Goal: Task Accomplishment & Management: Complete application form

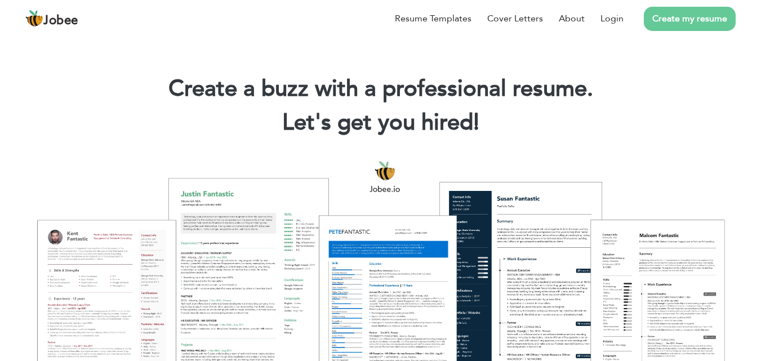
click at [681, 33] on li "Create my resume" at bounding box center [680, 18] width 112 height 29
click at [682, 23] on link "Create my resume" at bounding box center [690, 19] width 92 height 24
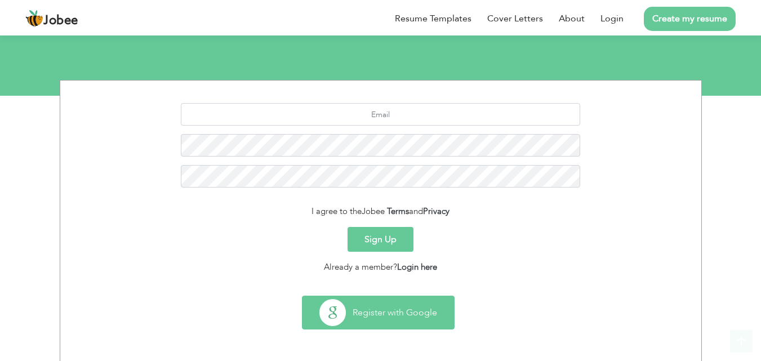
scroll to position [106, 0]
click at [391, 302] on button "Register with Google" at bounding box center [378, 312] width 152 height 33
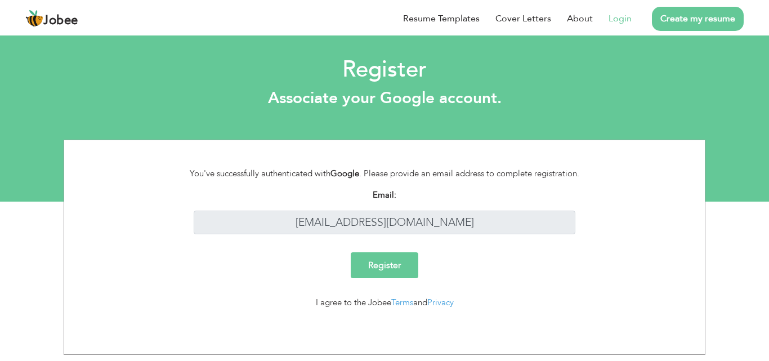
click at [369, 262] on input "Register" at bounding box center [385, 265] width 68 height 26
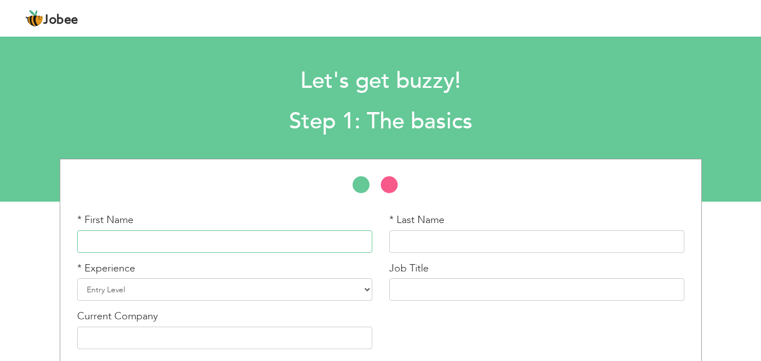
click at [235, 238] on input "text" at bounding box center [224, 241] width 295 height 23
type input "Muballigh"
click at [450, 247] on input "text" at bounding box center [536, 241] width 295 height 23
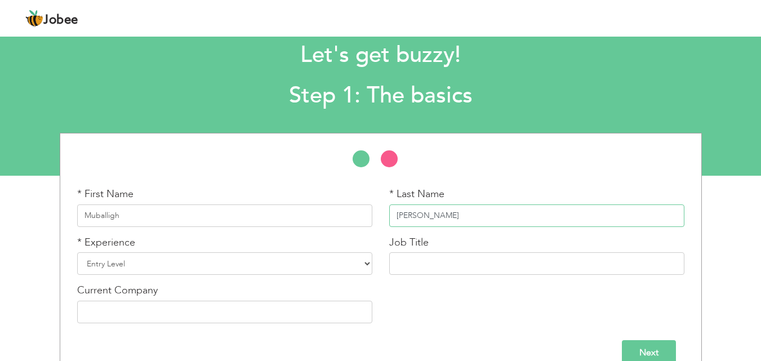
scroll to position [48, 0]
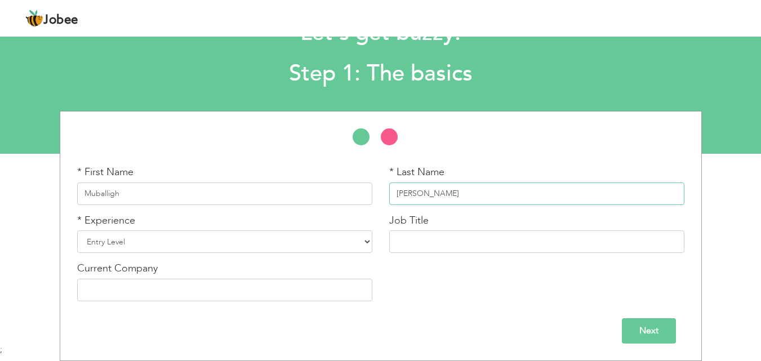
type input "Shakeel"
click at [637, 335] on input "Next" at bounding box center [649, 330] width 54 height 25
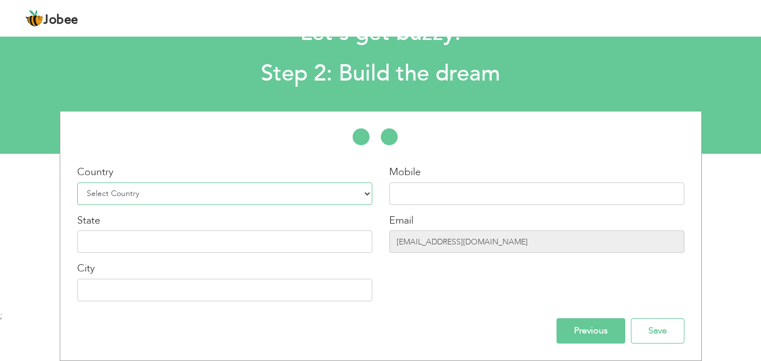
click at [175, 201] on select "Select Country Afghanistan Albania Algeria American Samoa Andorra Angola Anguil…" at bounding box center [224, 194] width 295 height 23
select select "166"
click at [77, 183] on select "Select Country Afghanistan Albania Algeria American Samoa Andorra Angola Anguil…" at bounding box center [224, 194] width 295 height 23
click at [522, 199] on input "text" at bounding box center [536, 194] width 295 height 23
type input "+92-322-4769302"
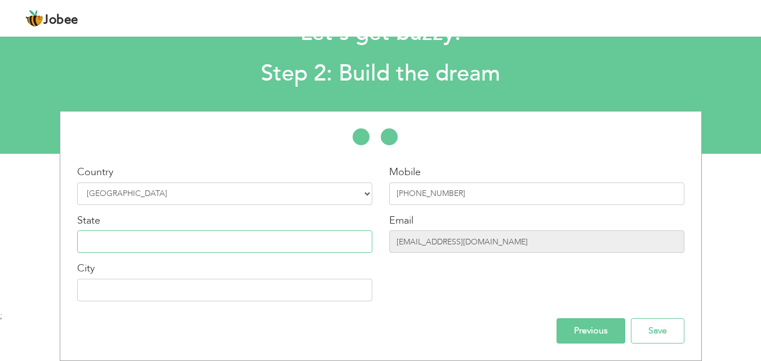
click at [144, 240] on input "text" at bounding box center [224, 241] width 295 height 23
click at [158, 293] on input "text" at bounding box center [224, 290] width 295 height 23
type input "[GEOGRAPHIC_DATA]"
click at [652, 334] on input "Save" at bounding box center [658, 330] width 54 height 25
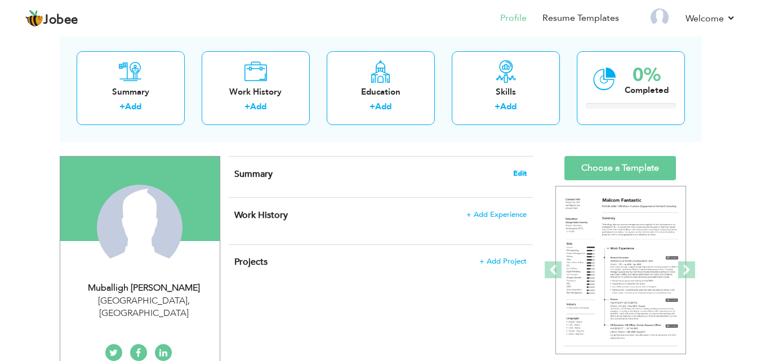
click at [523, 172] on span "Edit" at bounding box center [520, 174] width 14 height 8
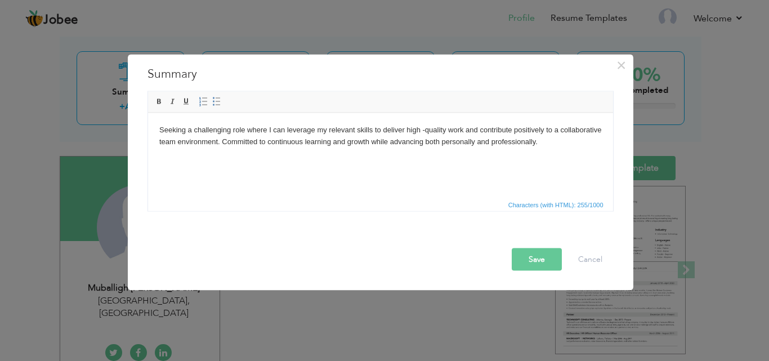
click at [537, 255] on button "Save" at bounding box center [537, 259] width 50 height 23
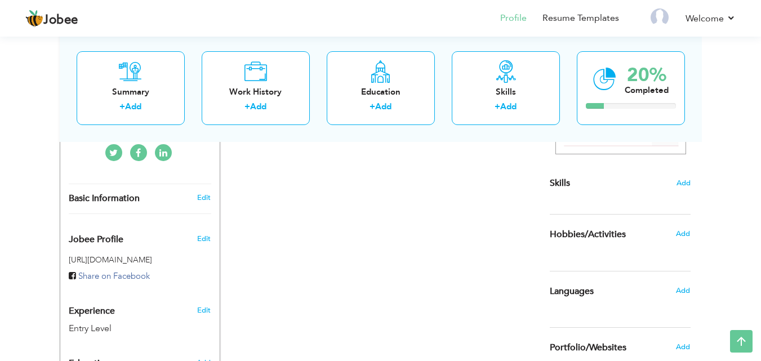
scroll to position [184, 0]
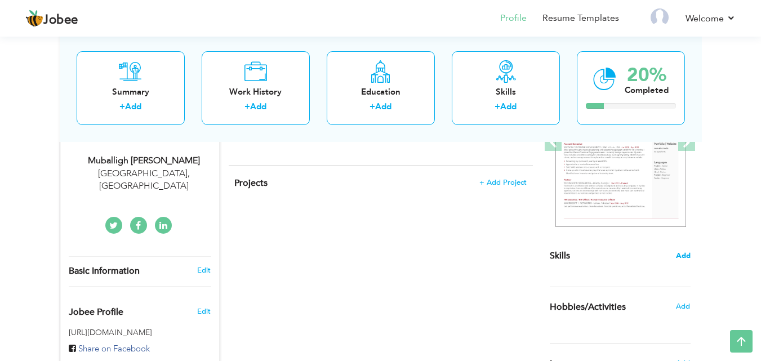
click at [685, 255] on span "Add" at bounding box center [683, 256] width 15 height 11
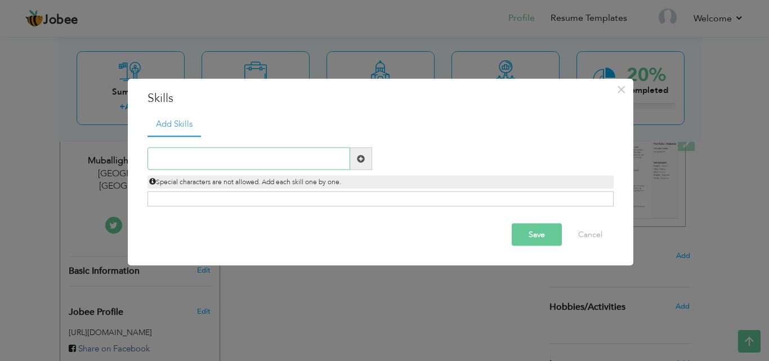
click at [247, 162] on input "text" at bounding box center [249, 159] width 203 height 23
paste input "Effective Communication"
type input "Effective Communication"
click at [527, 233] on button "Save" at bounding box center [537, 235] width 50 height 23
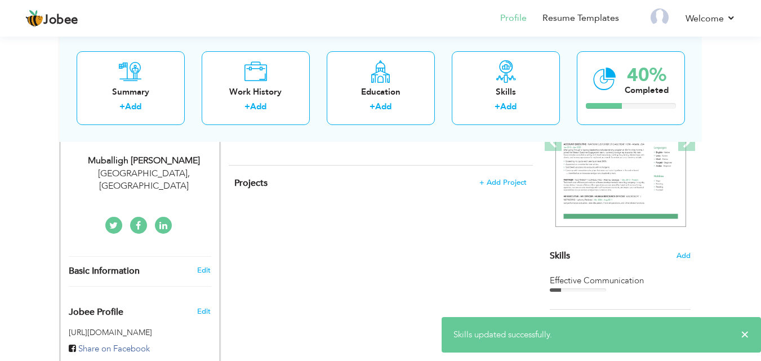
click at [594, 270] on div "Skills Add Effective Communication" at bounding box center [620, 160] width 141 height 263
click at [674, 250] on section "‹ › Previous Next" at bounding box center [620, 151] width 141 height 197
click at [677, 250] on div "Skills Add" at bounding box center [620, 146] width 141 height 234
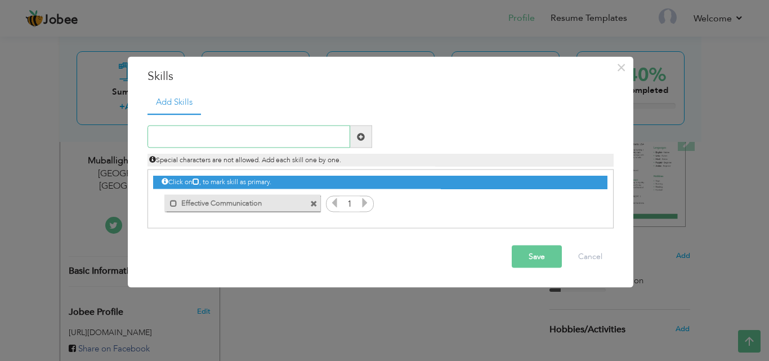
click at [189, 130] on input "text" at bounding box center [249, 137] width 203 height 23
paste input "Adaptability"
type input "Adaptability"
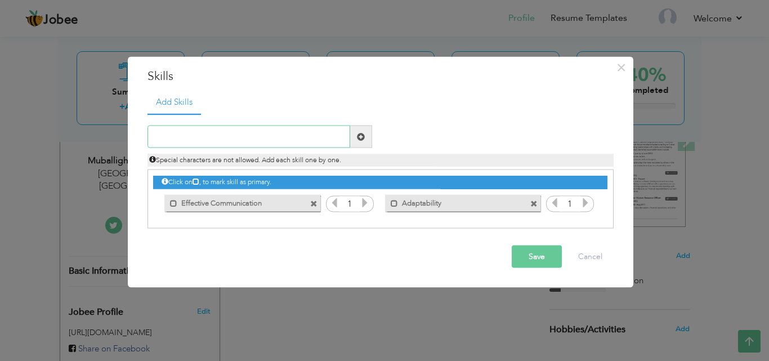
click at [247, 136] on input "text" at bounding box center [249, 137] width 203 height 23
paste input "Problem-Solving"
type input "Problem-Solving"
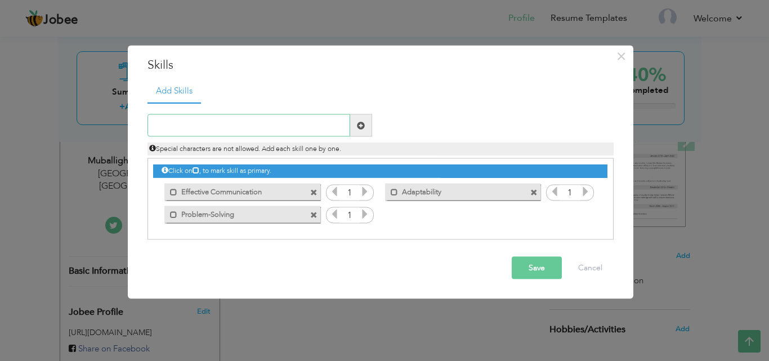
paste input "Attention to Detail"
type input "Attention to Detail"
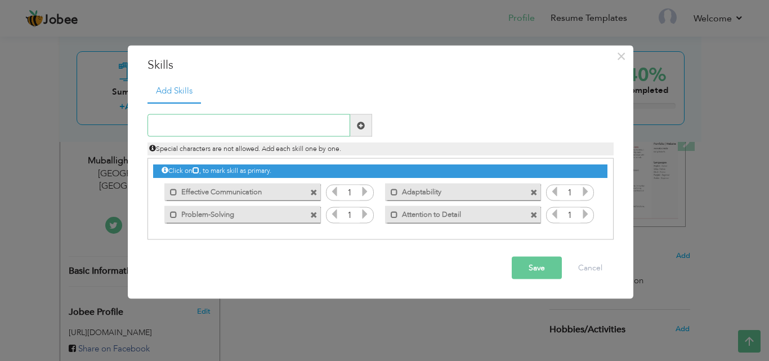
paste input "Time Management"
type input "Time Management"
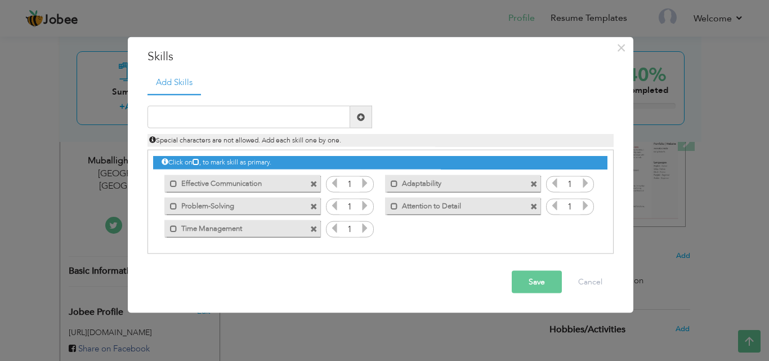
click at [241, 106] on div at bounding box center [260, 117] width 225 height 23
click at [235, 118] on input "text" at bounding box center [249, 117] width 203 height 23
paste input "Leadership"
type input "Leadership"
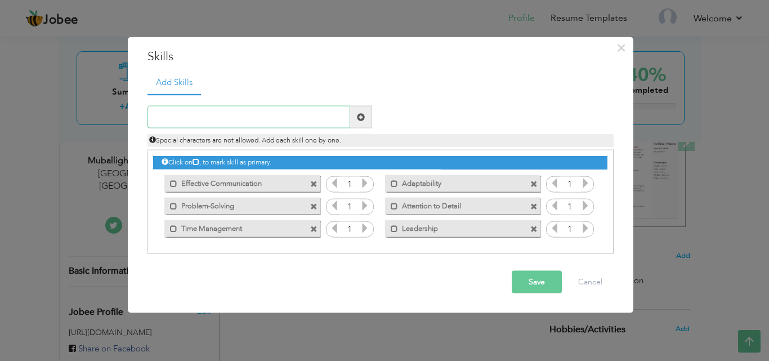
click at [235, 120] on input "text" at bounding box center [249, 117] width 203 height 23
paste input "Customer Focus"
type input "Customer Focus"
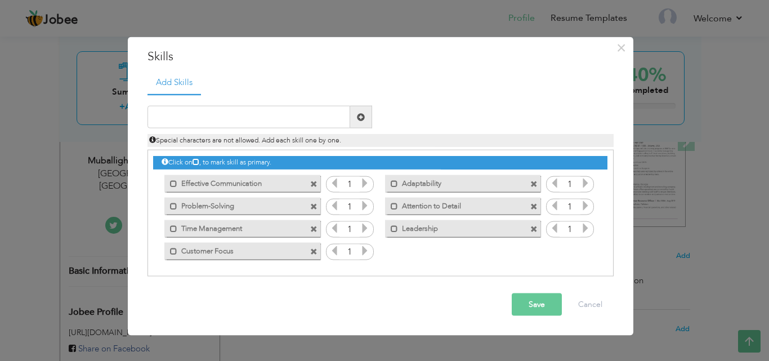
click at [524, 305] on button "Save" at bounding box center [537, 304] width 50 height 23
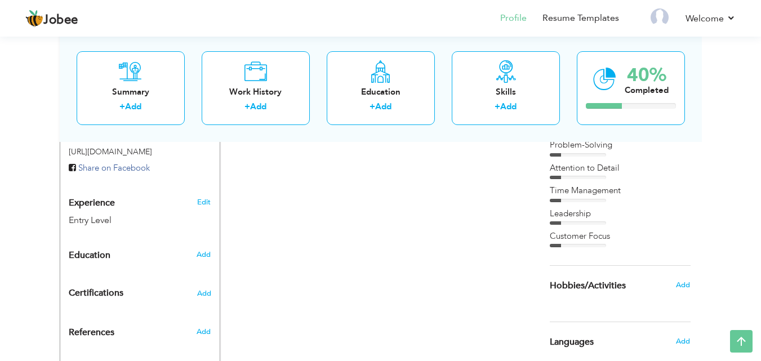
scroll to position [357, 0]
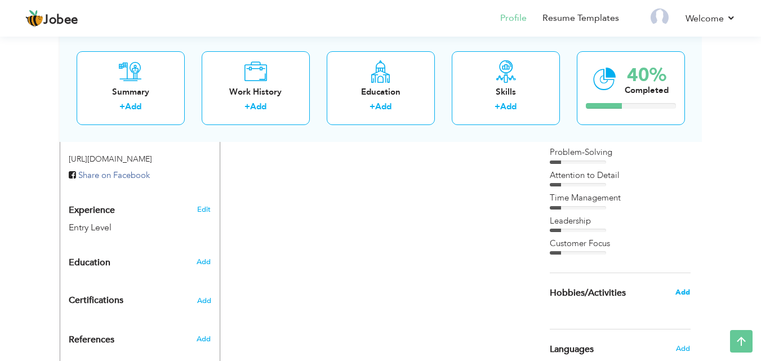
click at [681, 296] on span "Add" at bounding box center [682, 292] width 15 height 10
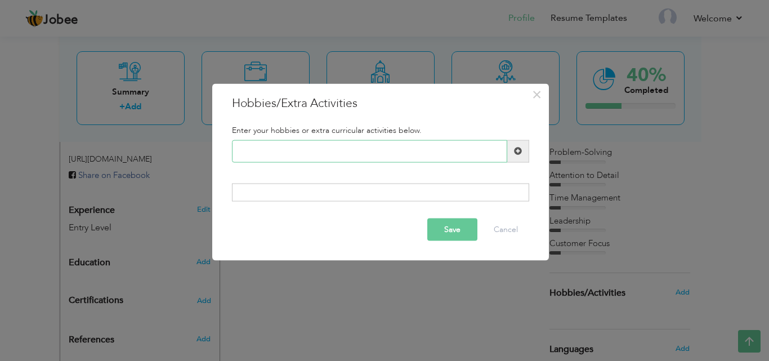
click at [333, 152] on input "text" at bounding box center [369, 151] width 275 height 23
type input "Reading"
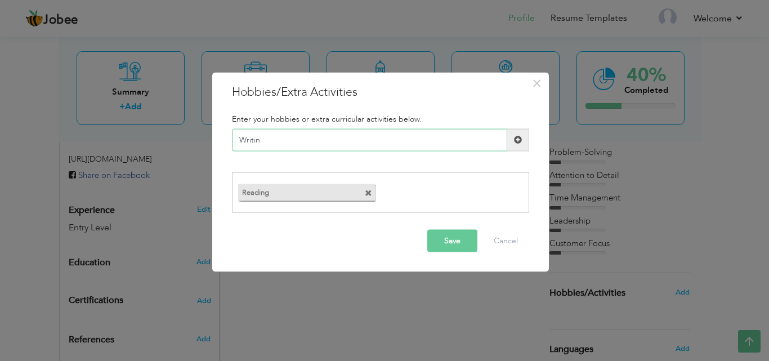
type input "Writing"
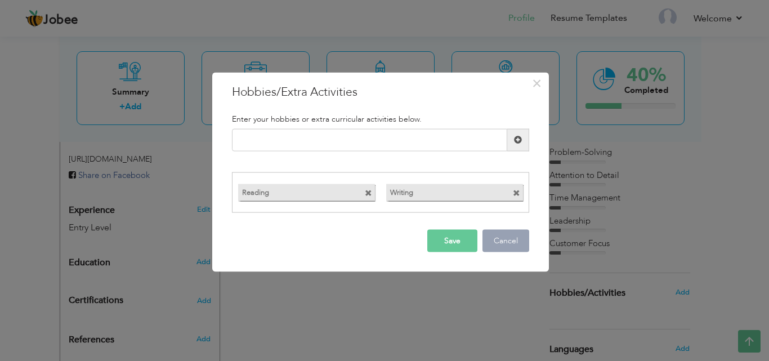
click at [484, 235] on button "Cancel" at bounding box center [506, 241] width 47 height 23
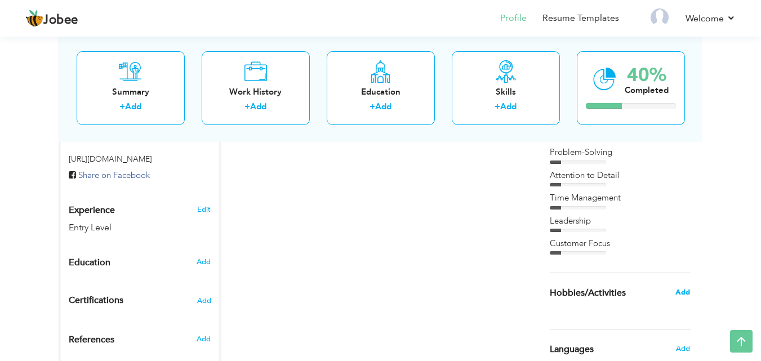
click at [683, 295] on span "Add" at bounding box center [682, 292] width 15 height 10
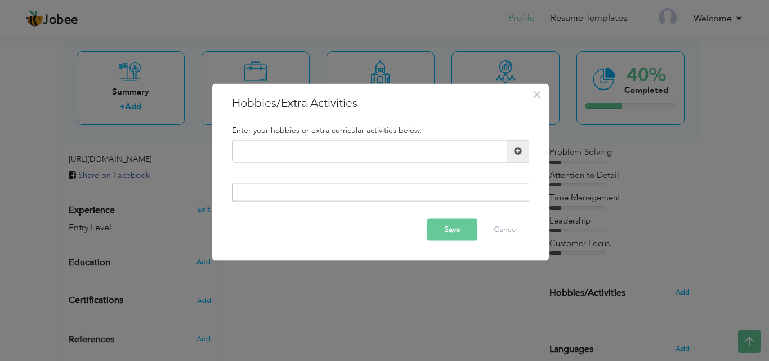
click at [305, 163] on div "Duplicate entry" at bounding box center [381, 156] width 314 height 32
click at [305, 156] on input "text" at bounding box center [369, 151] width 275 height 23
type input "Reading"
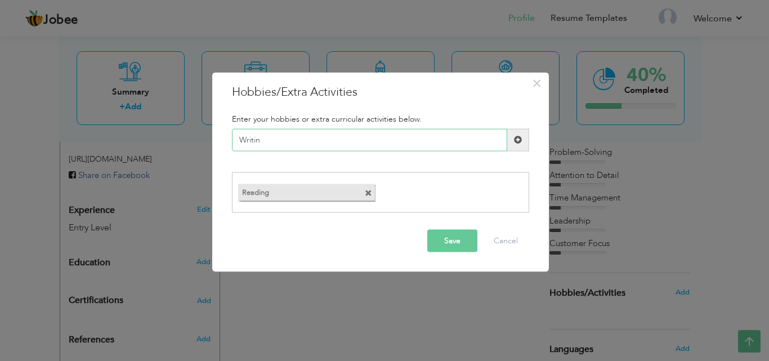
type input "Writing"
click at [433, 247] on button "Save" at bounding box center [453, 241] width 50 height 23
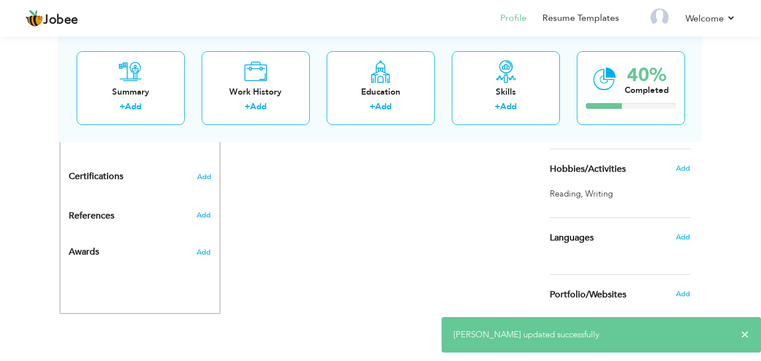
scroll to position [482, 0]
click at [680, 241] on span "Add" at bounding box center [682, 237] width 15 height 10
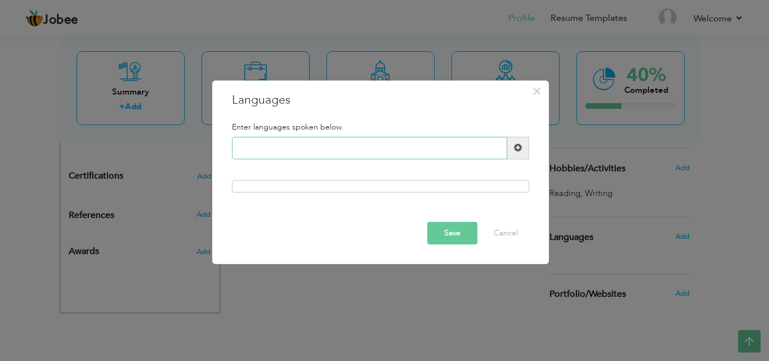
click at [290, 156] on input "text" at bounding box center [369, 148] width 275 height 23
type input "U"
type input "E"
type input "Urdu"
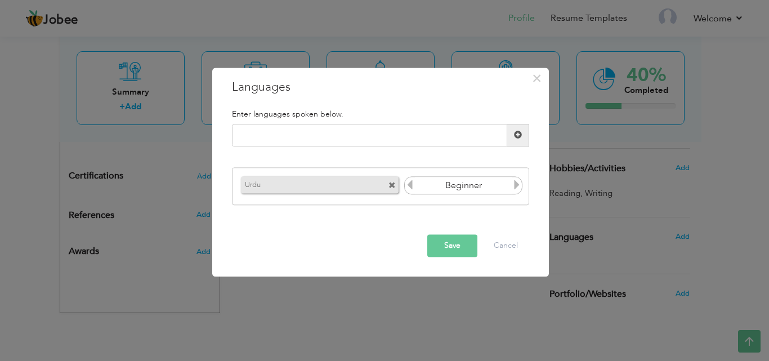
click at [514, 180] on icon at bounding box center [517, 185] width 10 height 10
click at [367, 142] on input "text" at bounding box center [369, 135] width 275 height 23
type input "English"
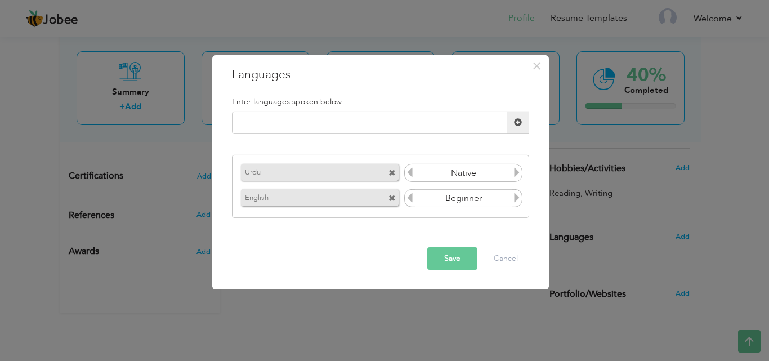
click at [519, 199] on icon at bounding box center [517, 198] width 10 height 10
click at [413, 199] on icon at bounding box center [410, 198] width 10 height 10
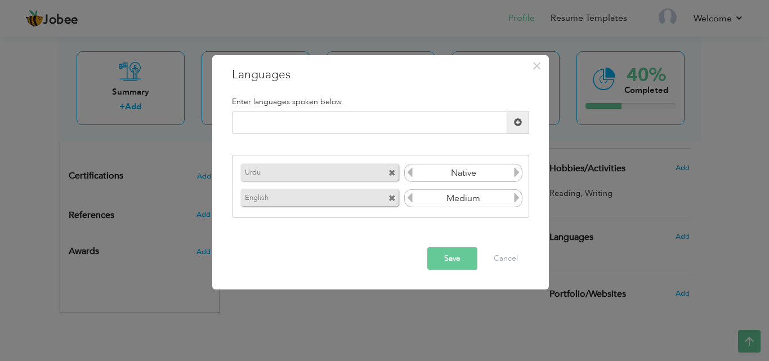
click at [413, 199] on icon at bounding box center [410, 198] width 10 height 10
click at [515, 198] on icon at bounding box center [517, 198] width 10 height 10
click at [456, 266] on button "Save" at bounding box center [453, 258] width 50 height 23
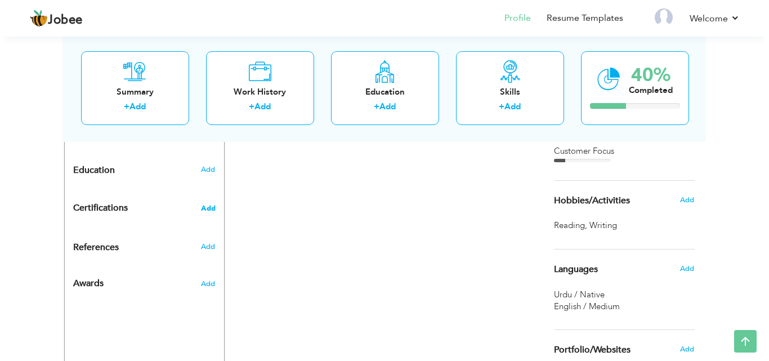
scroll to position [337, 0]
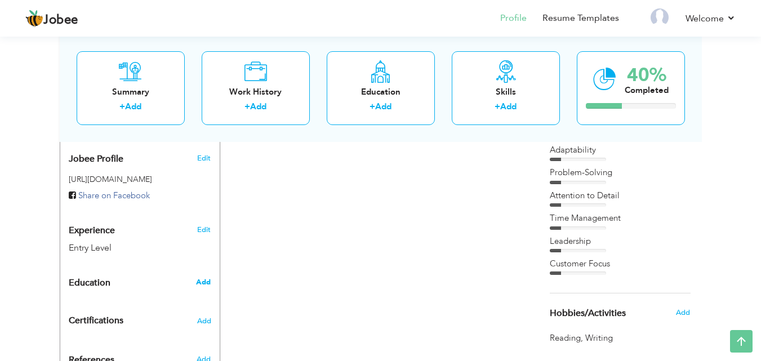
click at [207, 277] on span "Add" at bounding box center [203, 282] width 15 height 10
radio input "true"
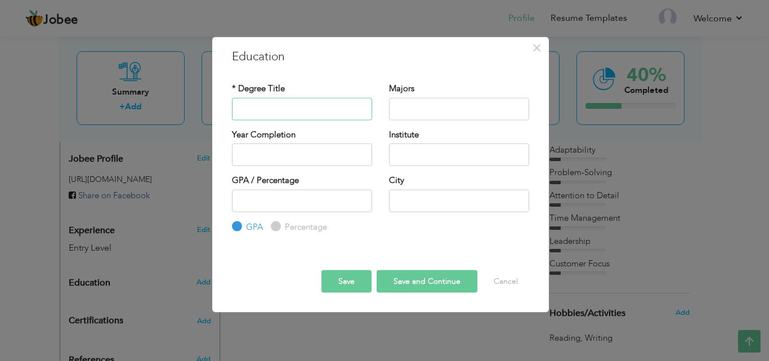
click at [269, 105] on input "text" at bounding box center [302, 108] width 140 height 23
click at [422, 202] on input "text" at bounding box center [459, 200] width 140 height 23
type input "[GEOGRAPHIC_DATA]"
click at [407, 159] on input "text" at bounding box center [459, 155] width 140 height 23
paste input "Government Graduate College of Science"
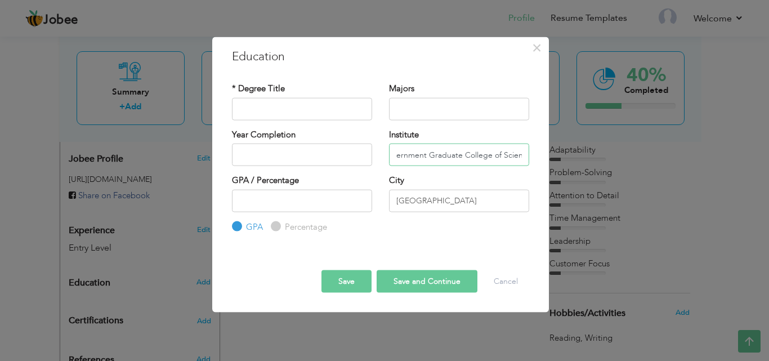
scroll to position [0, 21]
type input "Government Graduate College of Science"
click at [509, 152] on input "Government Graduate College of Science" at bounding box center [459, 155] width 140 height 23
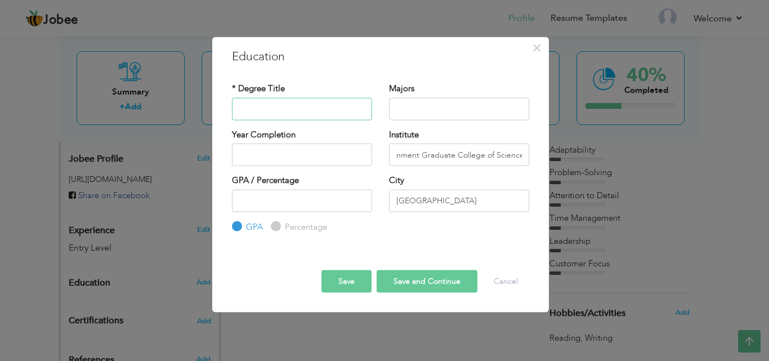
click at [301, 118] on input "text" at bounding box center [302, 108] width 140 height 23
type input "2025"
click at [262, 164] on input "2025" at bounding box center [302, 155] width 140 height 23
click at [448, 239] on div "* Degree Title Majors Year Completion 2025 GPA" at bounding box center [381, 158] width 314 height 168
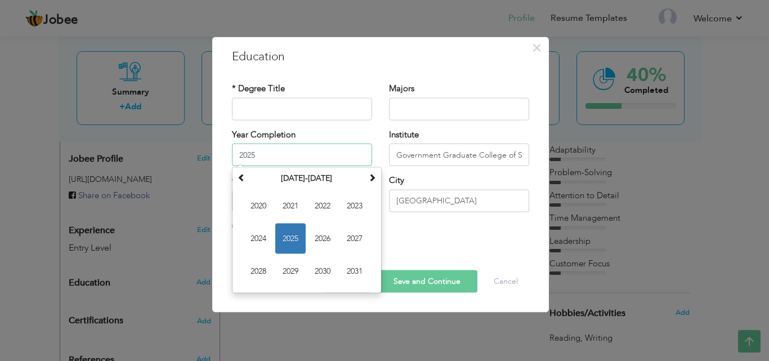
click at [362, 148] on input "2025" at bounding box center [302, 155] width 140 height 23
click at [290, 155] on input "2025" at bounding box center [302, 155] width 140 height 23
click at [313, 134] on div "Year Completion January 2025 Su Mo Tu We Th Fr Sa 29 30 31 1 2 3 4 5 6 7 8 9 10…" at bounding box center [302, 146] width 140 height 37
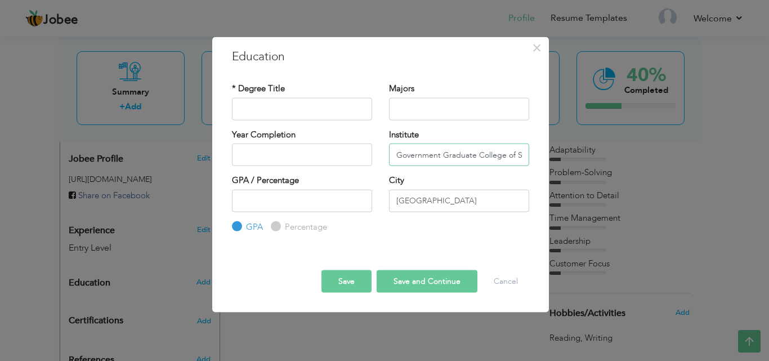
click at [454, 154] on input "Government Graduate College of Science" at bounding box center [459, 155] width 140 height 23
type input "Government Graduate College of Science, Lahore"
click at [469, 204] on input "[GEOGRAPHIC_DATA]" at bounding box center [459, 200] width 140 height 23
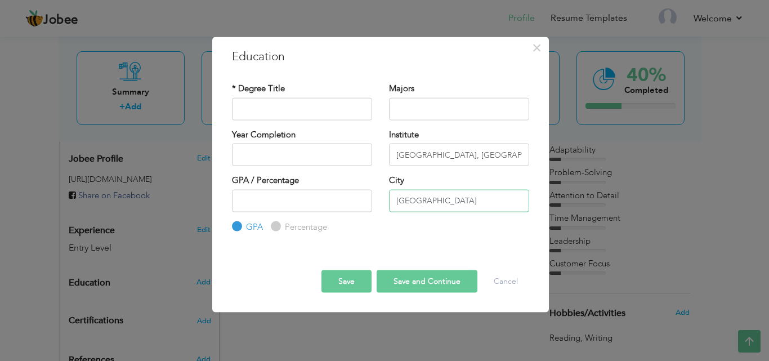
click at [469, 204] on input "[GEOGRAPHIC_DATA]" at bounding box center [459, 200] width 140 height 23
click at [469, 204] on input "text" at bounding box center [459, 200] width 140 height 23
type input "a"
click at [497, 150] on input "Government Graduate College of Science, Lahore" at bounding box center [459, 155] width 140 height 23
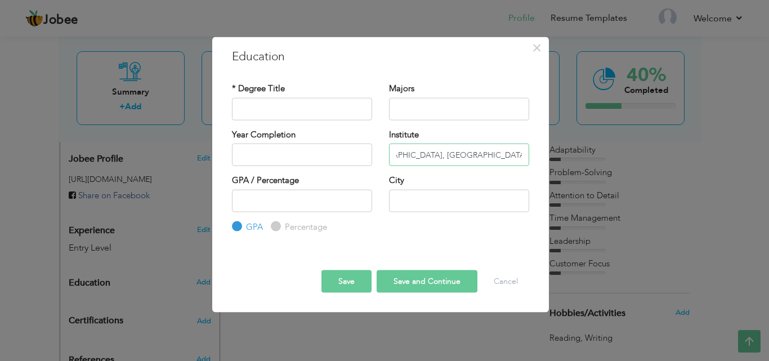
scroll to position [0, 50]
click at [475, 195] on input "text" at bounding box center [459, 200] width 140 height 23
type input "C"
click at [511, 161] on input "Government Graduate College of Science, Lahore" at bounding box center [459, 155] width 140 height 23
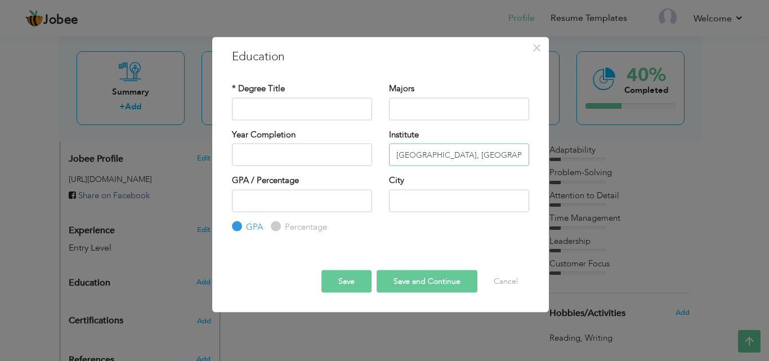
click at [519, 154] on input "Government Graduate College of Science, Lahore" at bounding box center [459, 155] width 140 height 23
type input "[GEOGRAPHIC_DATA]"
click at [486, 150] on input "[GEOGRAPHIC_DATA]" at bounding box center [459, 155] width 140 height 23
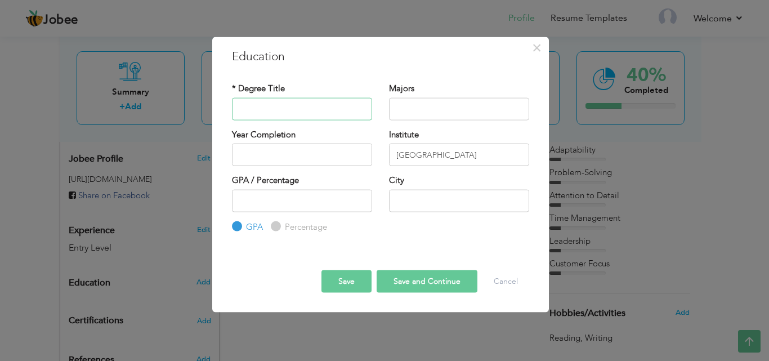
click at [333, 109] on input "text" at bounding box center [302, 108] width 140 height 23
paste input "BBA Hons"
type input "BBA Hons, [DATE] - [DATE] (Continued)"
click at [358, 284] on button "Save" at bounding box center [347, 281] width 50 height 23
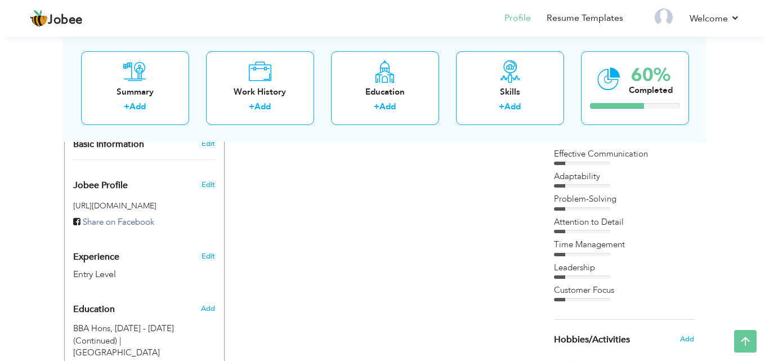
scroll to position [337, 0]
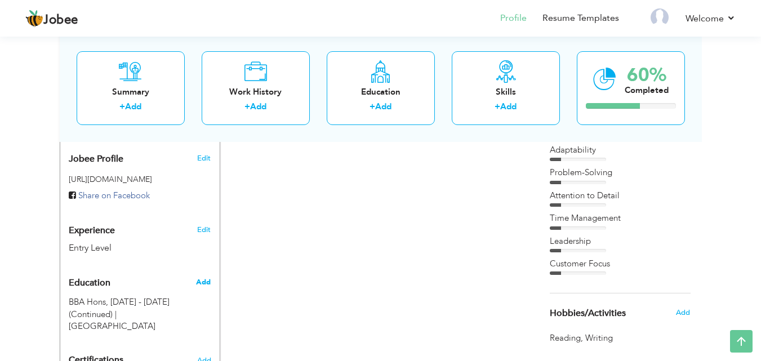
click at [200, 277] on span "Add" at bounding box center [203, 282] width 15 height 10
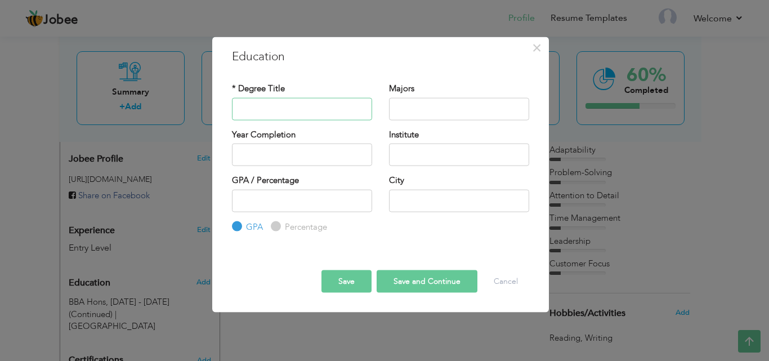
click at [304, 113] on input "text" at bounding box center [302, 108] width 140 height 23
click at [413, 153] on input "text" at bounding box center [459, 155] width 140 height 23
paste input "Government Islamia Associate Degree College, Ghaziabad, Lahore"
type input "Government [DEMOGRAPHIC_DATA] Associate [GEOGRAPHIC_DATA], [GEOGRAPHIC_DATA]"
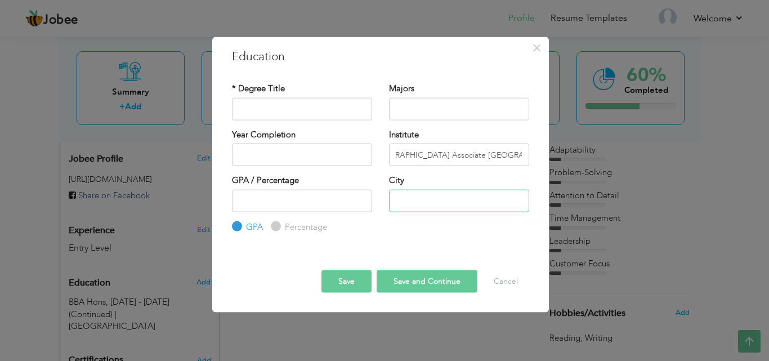
scroll to position [0, 0]
click at [492, 193] on input "text" at bounding box center [459, 200] width 140 height 23
type input "[GEOGRAPHIC_DATA]"
click at [324, 114] on input "text" at bounding box center [302, 108] width 140 height 23
paste input "Intermediate in Commerce"
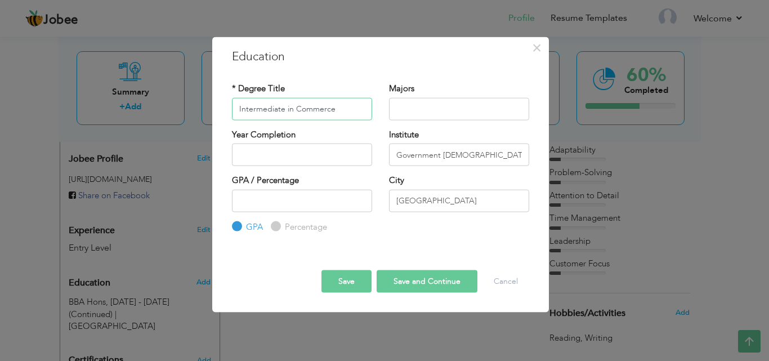
click at [324, 114] on input "Intermediate in Commerce" at bounding box center [302, 108] width 140 height 23
click at [345, 110] on input "Intermediate in Commerce" at bounding box center [302, 108] width 140 height 23
click at [353, 115] on input "Intermediate in Commerce, 2022-2024" at bounding box center [302, 108] width 140 height 23
type input "Intermediate in [GEOGRAPHIC_DATA], [DATE] - [DATE]"
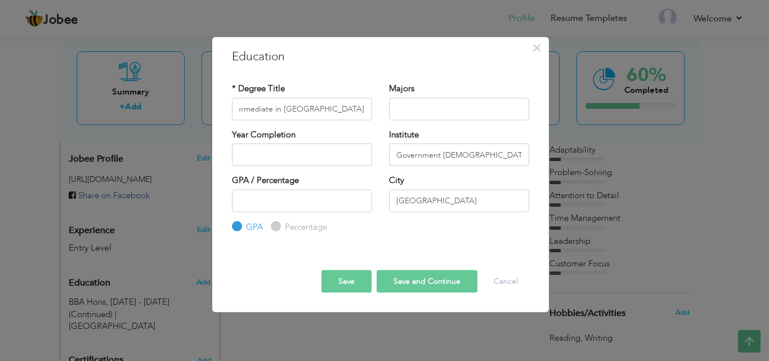
click at [349, 276] on button "Save" at bounding box center [347, 281] width 50 height 23
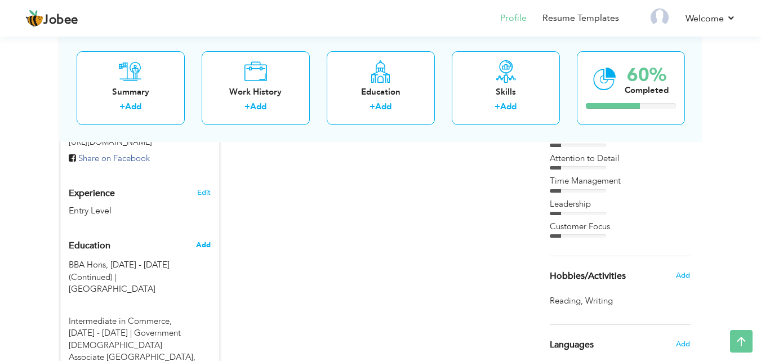
scroll to position [393, 0]
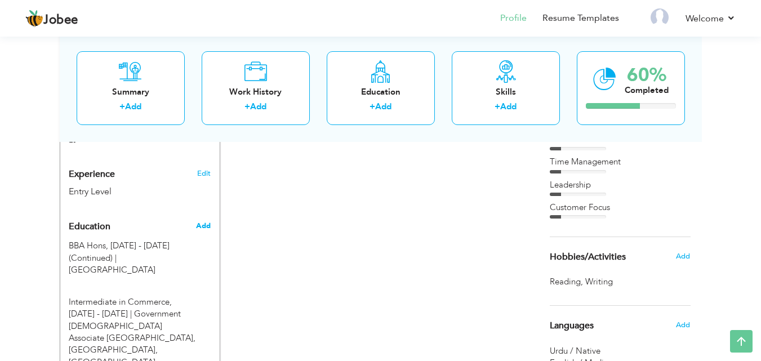
click at [210, 221] on span "Add" at bounding box center [203, 226] width 15 height 10
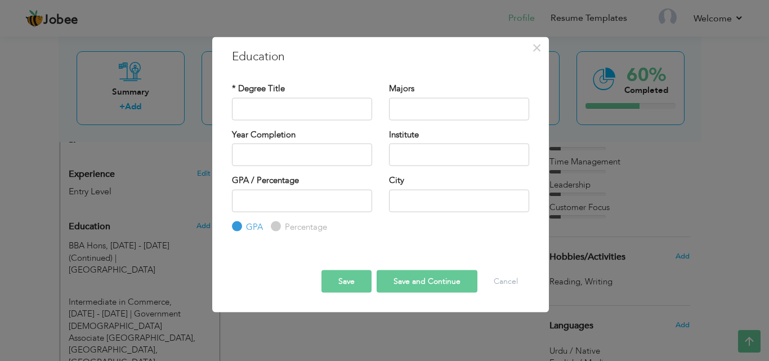
click at [583, 251] on div "× Education * Degree Title Majors Year Completion Institute GPA" at bounding box center [384, 180] width 769 height 361
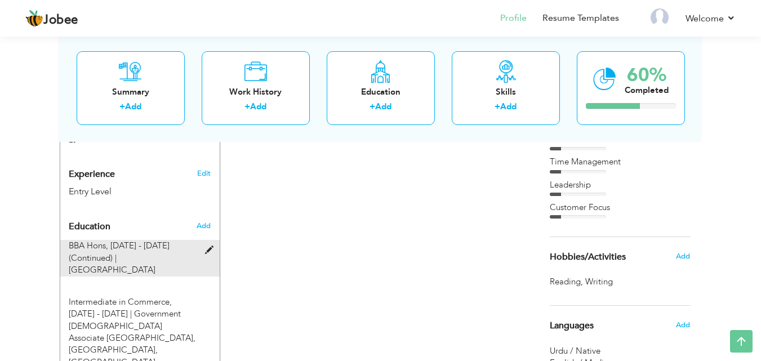
click at [206, 246] on span at bounding box center [212, 250] width 14 height 8
type input "BBA Hons, [DATE] - [DATE] (Continued)"
type input "[GEOGRAPHIC_DATA]"
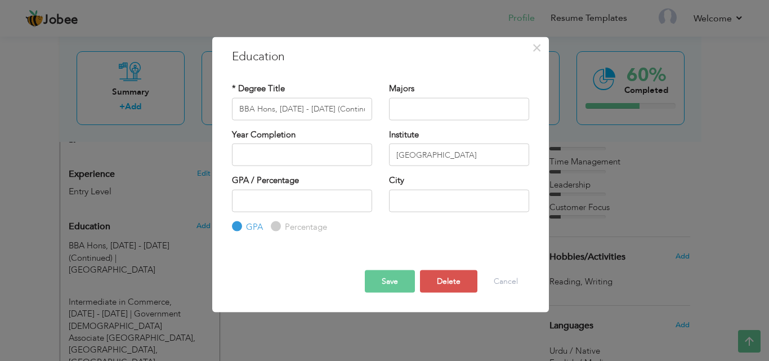
click at [393, 284] on button "Save" at bounding box center [390, 281] width 50 height 23
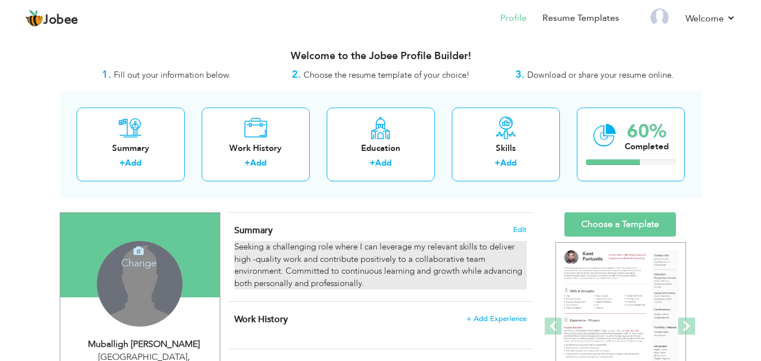
scroll to position [113, 0]
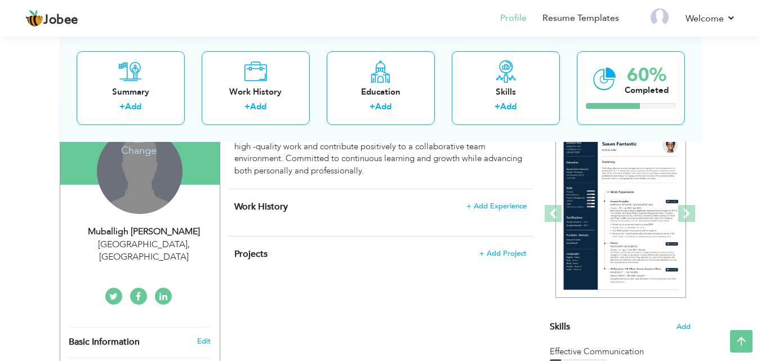
click at [145, 152] on h4 "Change" at bounding box center [139, 143] width 81 height 27
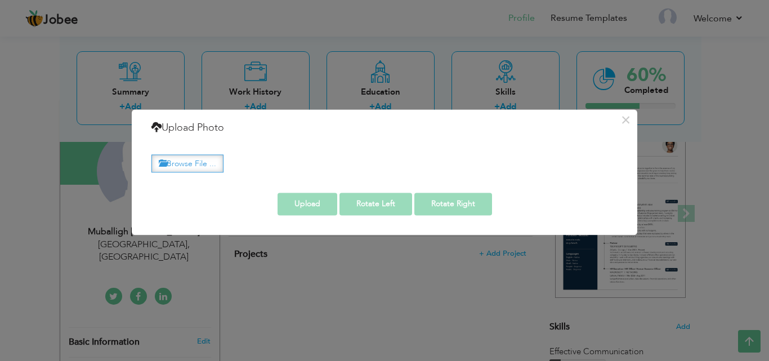
click at [207, 161] on label "Browse File ..." at bounding box center [188, 163] width 72 height 17
click at [0, 0] on input "Browse File ..." at bounding box center [0, 0] width 0 height 0
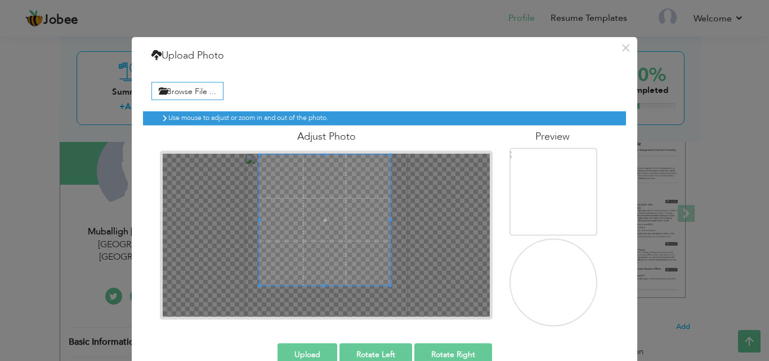
click at [323, 189] on span at bounding box center [325, 219] width 131 height 131
click at [313, 350] on button "Upload" at bounding box center [308, 354] width 60 height 23
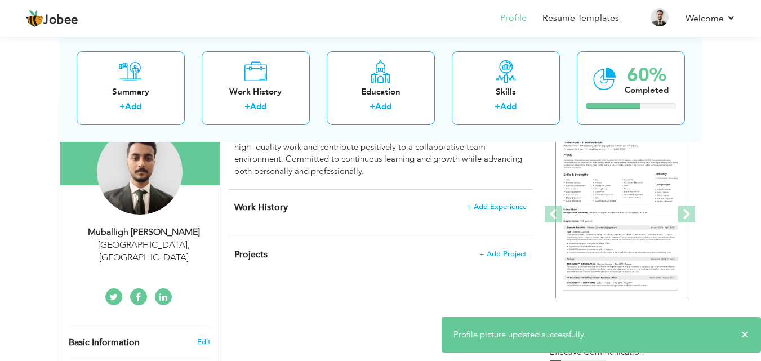
scroll to position [0, 0]
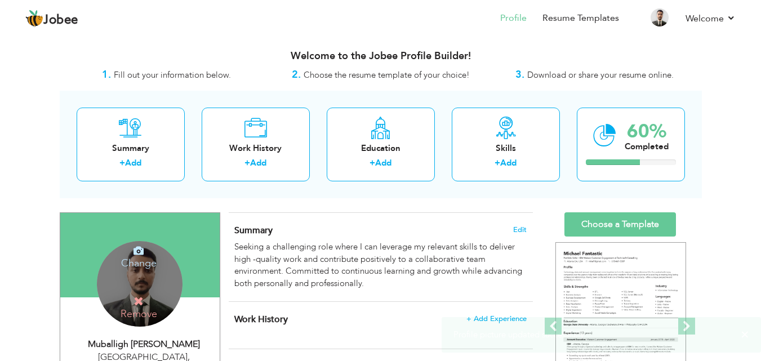
click at [160, 275] on div "Change Remove" at bounding box center [140, 284] width 86 height 86
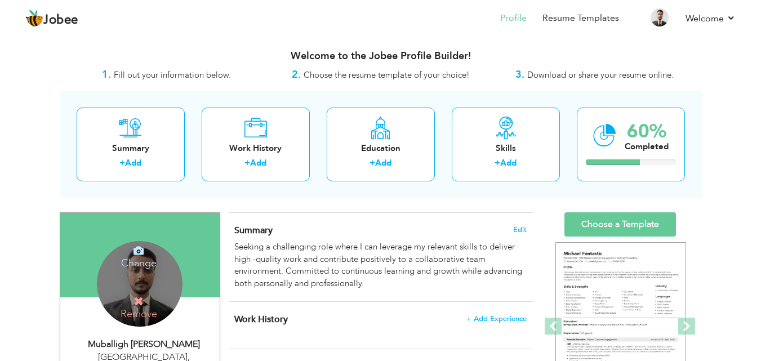
click at [176, 286] on div "Change Remove" at bounding box center [140, 284] width 86 height 86
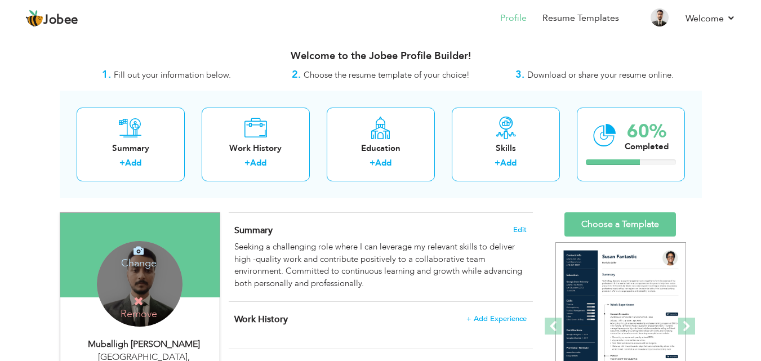
click at [167, 284] on div "Change Remove" at bounding box center [140, 284] width 86 height 86
click at [173, 278] on div "Change Remove" at bounding box center [140, 284] width 86 height 86
click at [132, 251] on h4 "Change" at bounding box center [139, 255] width 81 height 27
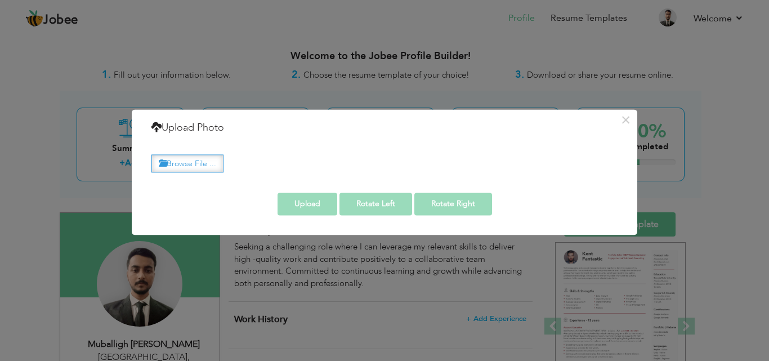
click at [198, 163] on label "Browse File ..." at bounding box center [188, 163] width 72 height 17
click at [0, 0] on input "Browse File ..." at bounding box center [0, 0] width 0 height 0
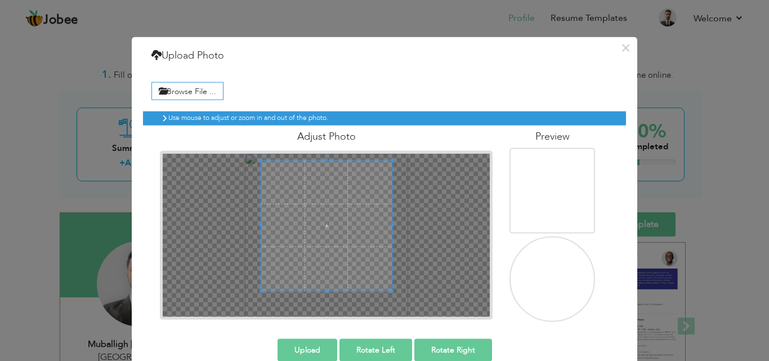
click at [323, 234] on span at bounding box center [326, 225] width 131 height 131
click at [582, 196] on img at bounding box center [554, 197] width 107 height 107
click at [573, 253] on img at bounding box center [554, 286] width 107 height 107
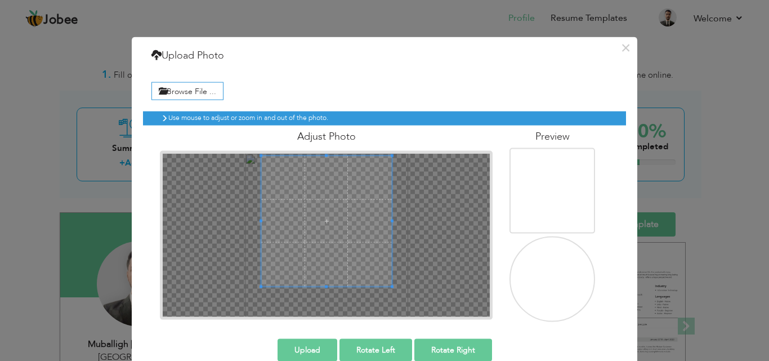
click at [325, 211] on span at bounding box center [326, 220] width 131 height 131
click at [344, 227] on span at bounding box center [326, 219] width 131 height 131
click at [308, 350] on button "Upload" at bounding box center [308, 350] width 60 height 23
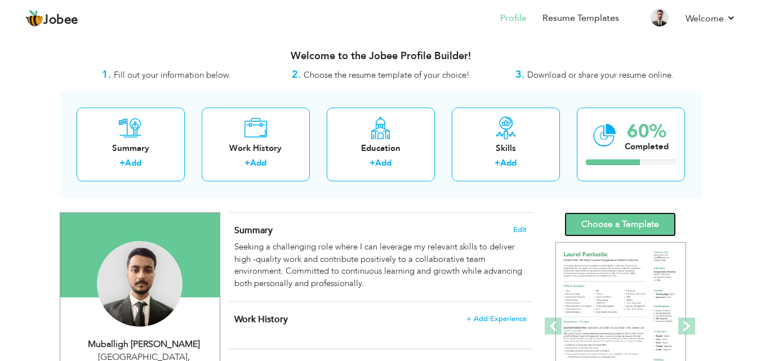
click at [635, 232] on link "Choose a Template" at bounding box center [620, 224] width 112 height 24
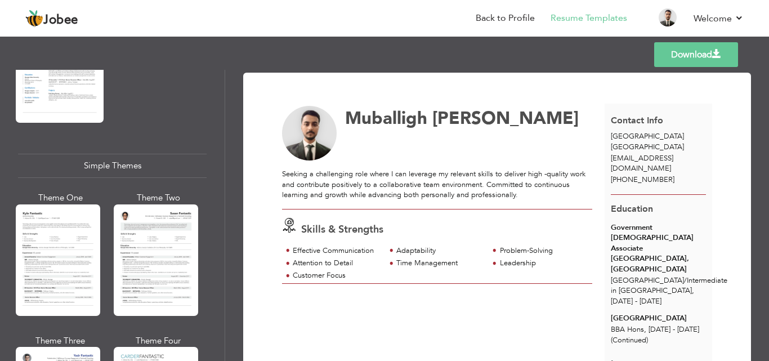
scroll to position [1972, 0]
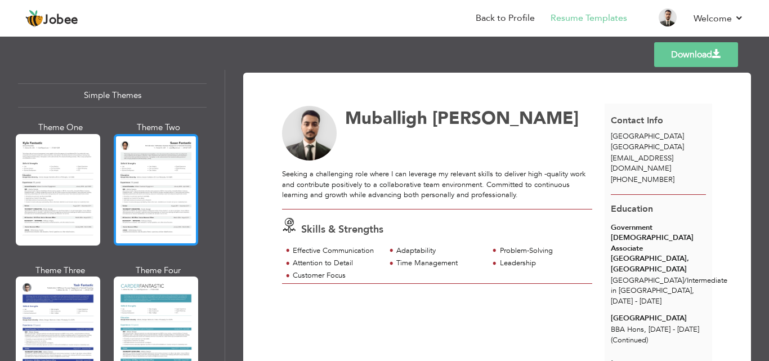
click at [140, 171] on div at bounding box center [156, 190] width 84 height 112
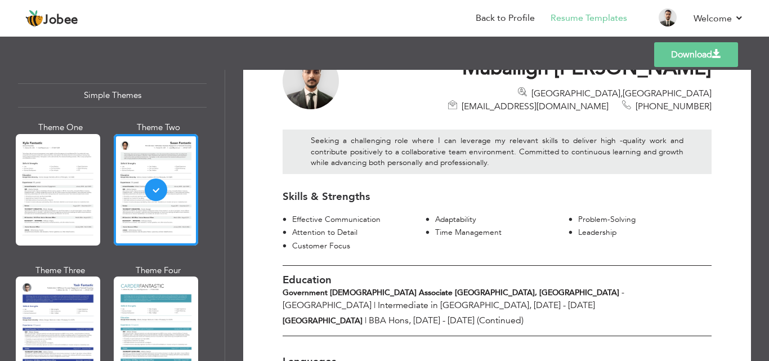
scroll to position [0, 0]
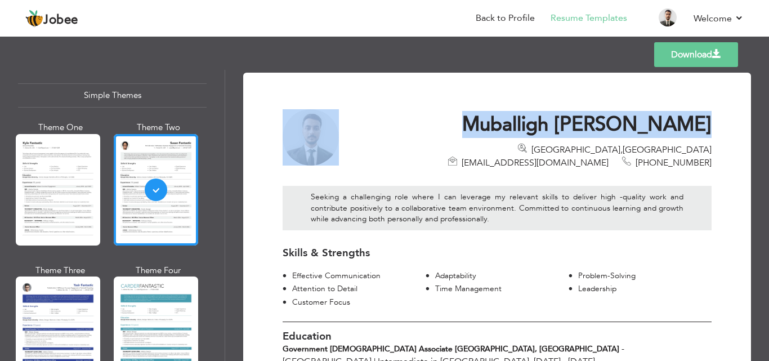
drag, startPoint x: 509, startPoint y: 161, endPoint x: 729, endPoint y: 163, distance: 220.8
click at [729, 163] on div "Download Muballigh Shakeel Lahore , Pakistan muballighrajpoot@gmail.com +92-322…" at bounding box center [497, 305] width 508 height 464
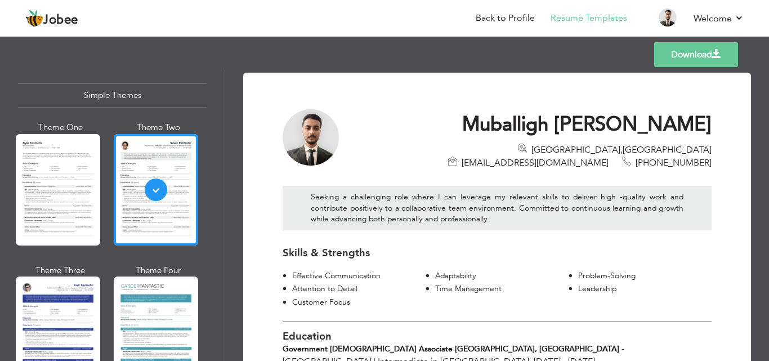
click at [716, 170] on div "Download Muballigh Shakeel Lahore , Pakistan muballighrajpoot@gmail.com +92-322…" at bounding box center [497, 304] width 469 height 435
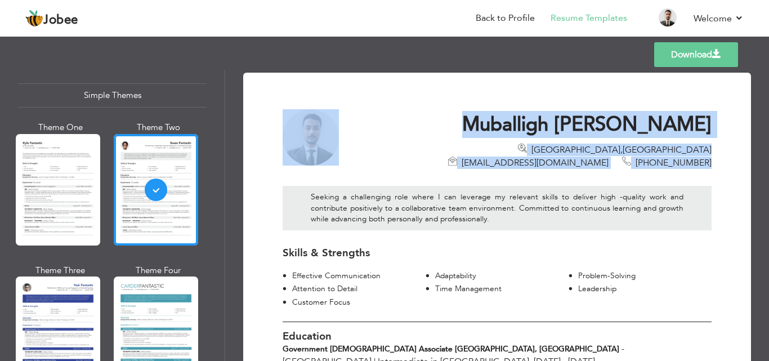
click at [699, 157] on span "+92-322-4769302" at bounding box center [674, 163] width 76 height 12
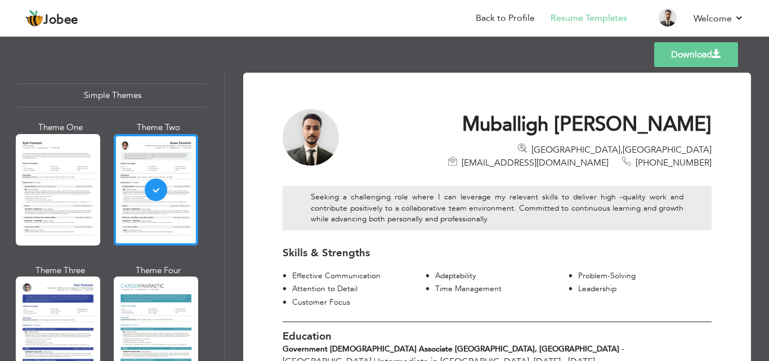
scroll to position [56, 0]
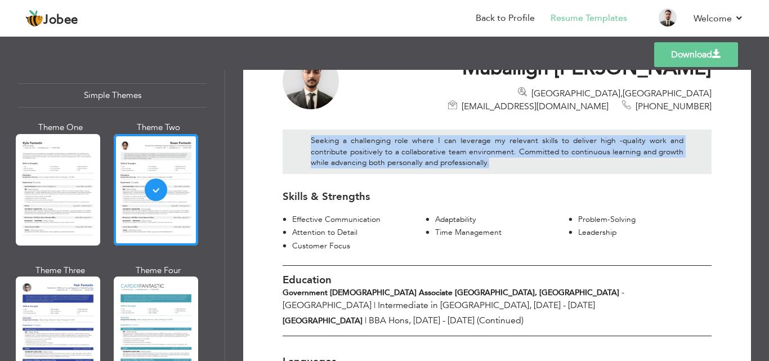
drag, startPoint x: 325, startPoint y: 139, endPoint x: 502, endPoint y: 161, distance: 178.2
click at [502, 161] on div "Seeking a challenging role where I can leverage my relevant skills to deliver h…" at bounding box center [497, 152] width 429 height 44
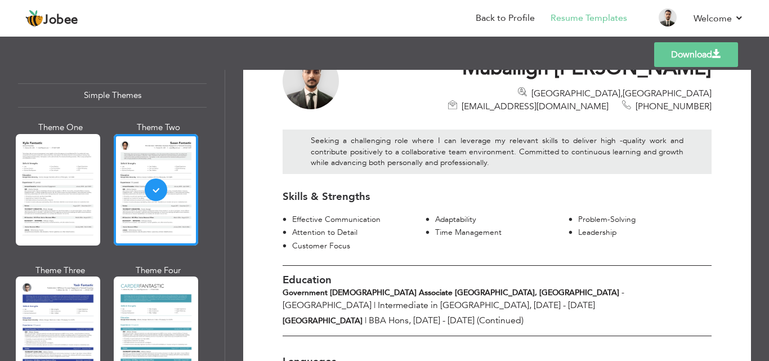
click at [502, 161] on div "Seeking a challenging role where I can leverage my relevant skills to deliver h…" at bounding box center [497, 152] width 429 height 44
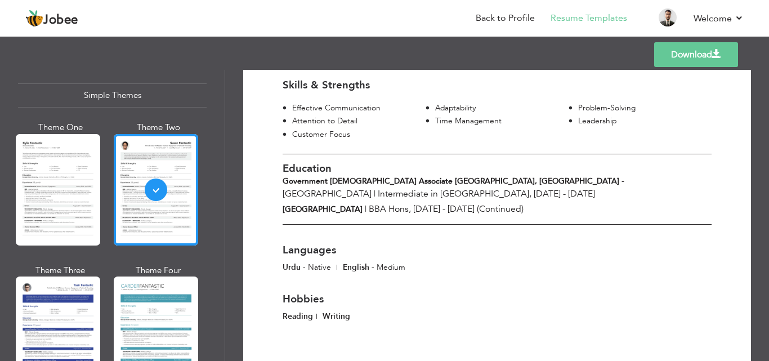
scroll to position [169, 0]
click at [510, 202] on span "BBA Hons, 2025 - 2027 (Continued)" at bounding box center [446, 208] width 155 height 12
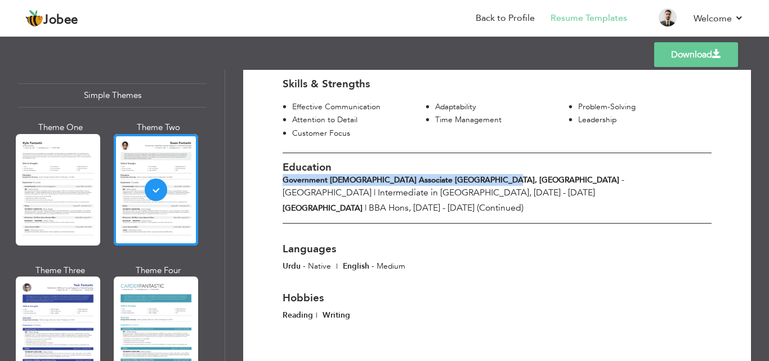
drag, startPoint x: 281, startPoint y: 179, endPoint x: 488, endPoint y: 179, distance: 207.3
click at [488, 179] on div "Government Islamia Associate Degree College, Ghaziabad - Lahore | Intermediate …" at bounding box center [497, 186] width 446 height 25
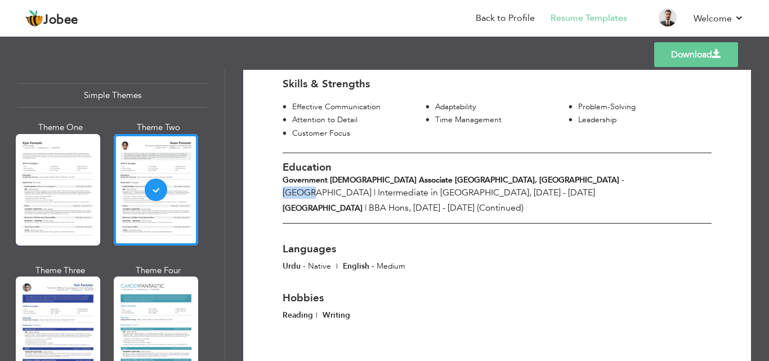
drag, startPoint x: 501, startPoint y: 176, endPoint x: 522, endPoint y: 190, distance: 24.8
click at [372, 186] on span "Lahore" at bounding box center [327, 192] width 89 height 12
click at [484, 202] on div "Government Graduate College of Science, Wahdat Road | BBA Hons, 2025 - 2027 (Co…" at bounding box center [497, 208] width 446 height 12
click at [485, 202] on div "Government Graduate College of Science, Wahdat Road | BBA Hons, 2025 - 2027 (Co…" at bounding box center [497, 208] width 446 height 12
drag, startPoint x: 494, startPoint y: 195, endPoint x: 643, endPoint y: 193, distance: 149.3
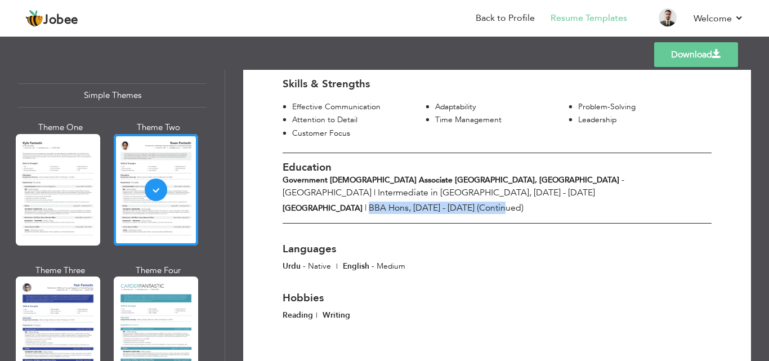
click at [643, 202] on div "Government Graduate College of Science, Wahdat Road | BBA Hons, 2025 - 2027 (Co…" at bounding box center [497, 208] width 446 height 12
click at [623, 183] on div "Government Islamia Associate Degree College, Ghaziabad - Lahore | Intermediate …" at bounding box center [497, 186] width 446 height 25
click at [567, 186] on span "Intermediate in Commerce, 2022 - 2024" at bounding box center [486, 192] width 217 height 12
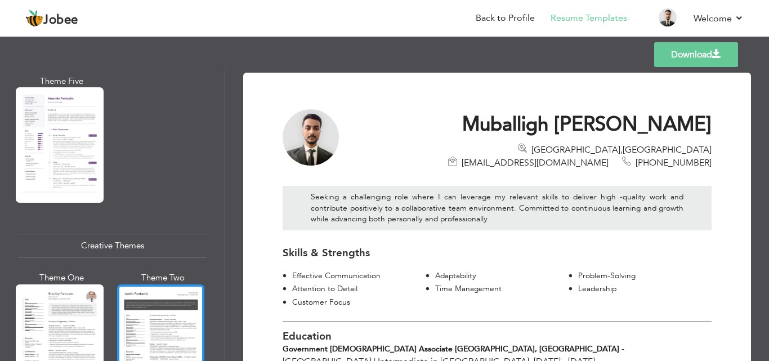
scroll to position [1014, 0]
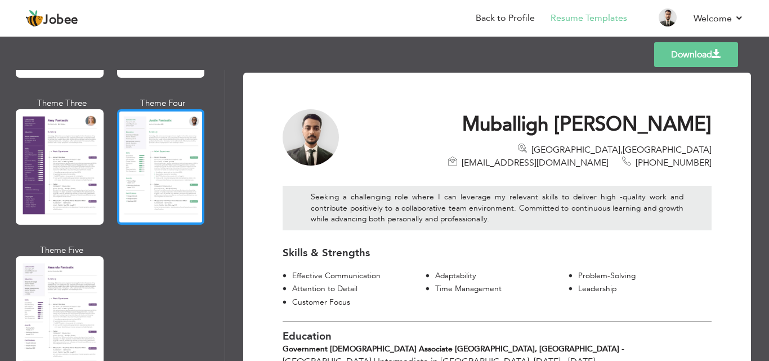
click at [148, 173] on div at bounding box center [161, 166] width 88 height 115
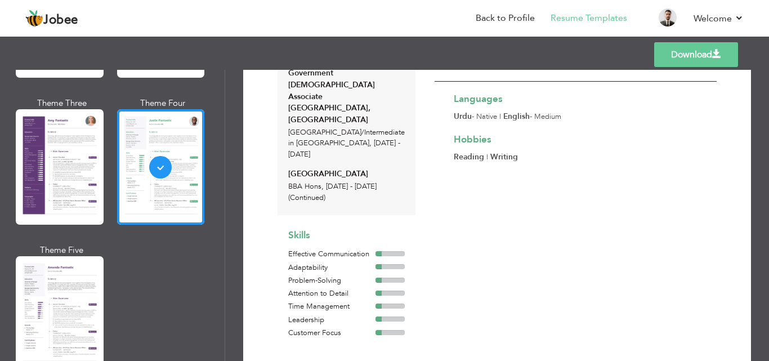
scroll to position [0, 0]
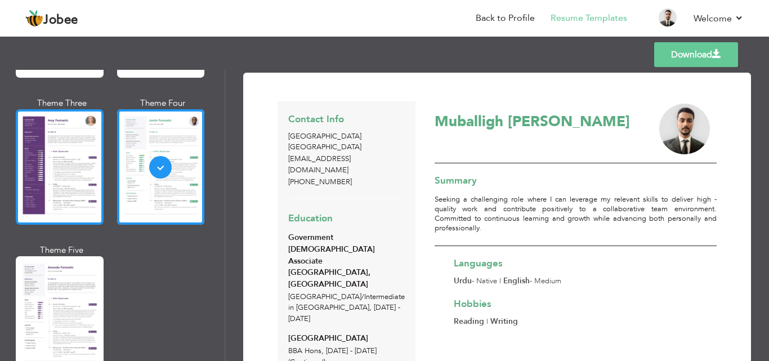
click at [90, 166] on div at bounding box center [60, 166] width 88 height 115
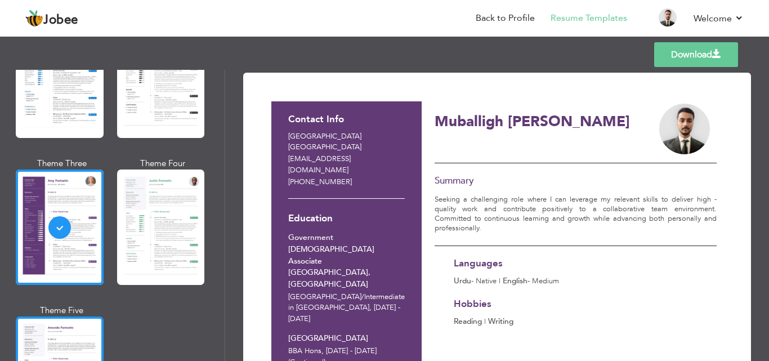
scroll to position [845, 0]
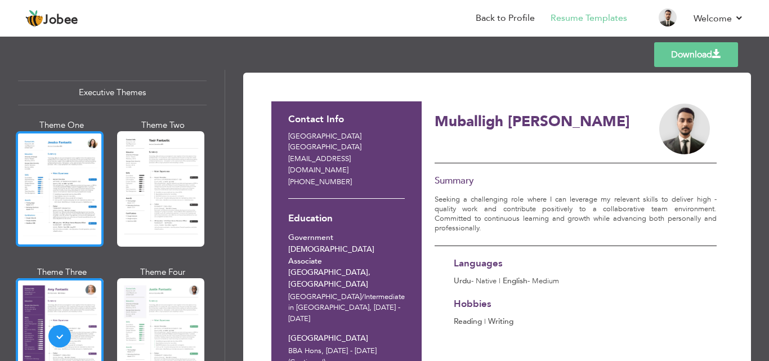
click at [91, 202] on div at bounding box center [60, 188] width 88 height 115
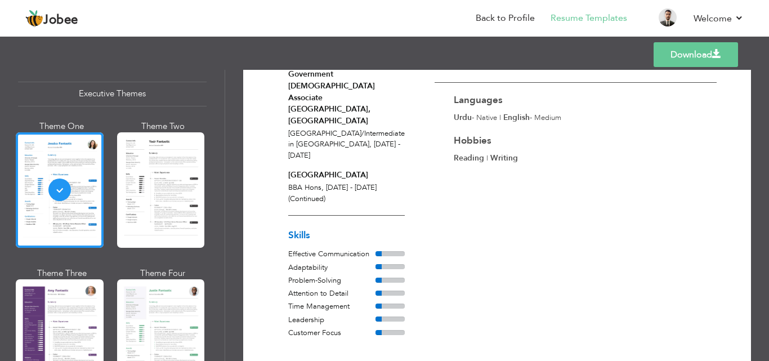
scroll to position [0, 0]
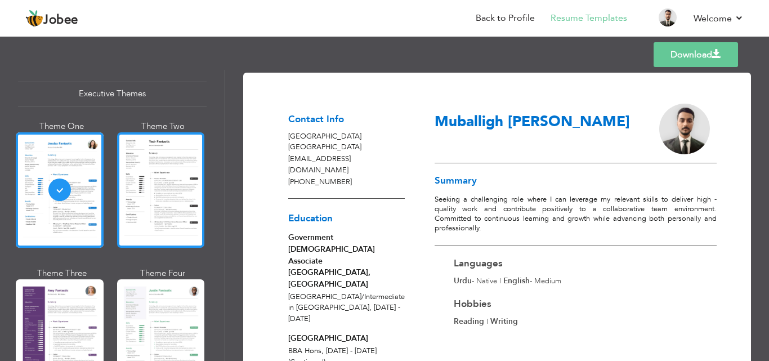
click at [117, 208] on div at bounding box center [161, 189] width 88 height 115
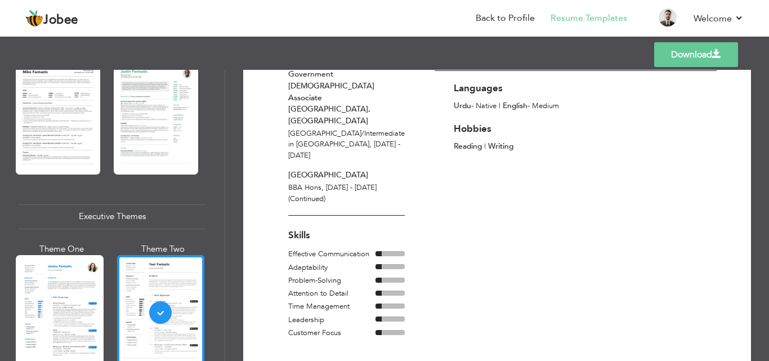
scroll to position [676, 0]
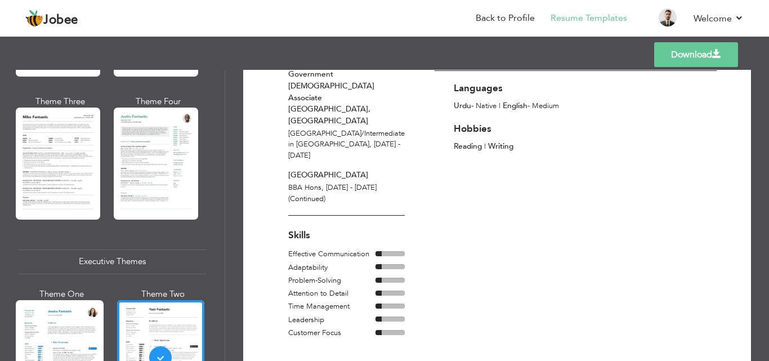
drag, startPoint x: 287, startPoint y: 209, endPoint x: 282, endPoint y: 204, distance: 6.8
click at [282, 226] on div "Skills Effective Communication Adaptability Problem-Solving Attention to Detail" at bounding box center [347, 283] width 138 height 115
click at [297, 249] on div "Effective Communication" at bounding box center [331, 254] width 87 height 11
drag, startPoint x: 286, startPoint y: 207, endPoint x: 343, endPoint y: 211, distance: 57.0
click at [343, 226] on div "Skills Effective Communication Adaptability Problem-Solving Attention to Detail" at bounding box center [347, 283] width 138 height 115
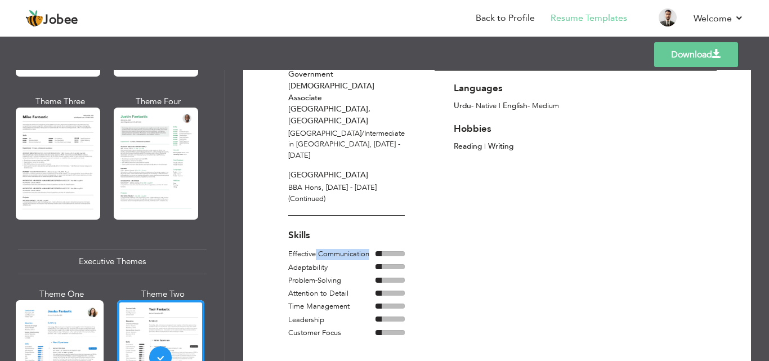
click at [327, 249] on div "Effective Communication" at bounding box center [331, 254] width 87 height 11
click at [290, 249] on div "Effective Communication" at bounding box center [331, 254] width 87 height 11
drag, startPoint x: 290, startPoint y: 210, endPoint x: 347, endPoint y: 226, distance: 59.7
click at [347, 249] on div "Effective Communication" at bounding box center [331, 254] width 87 height 11
click at [397, 249] on div at bounding box center [346, 254] width 117 height 11
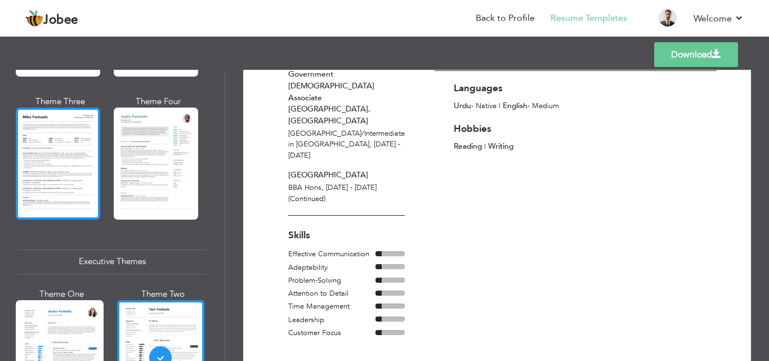
click at [53, 174] on div at bounding box center [58, 164] width 84 height 112
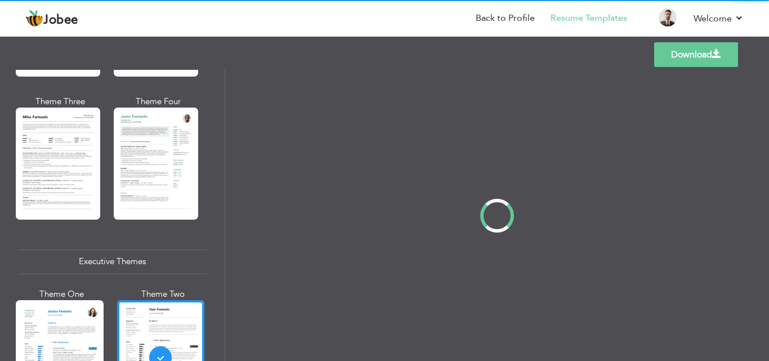
scroll to position [0, 0]
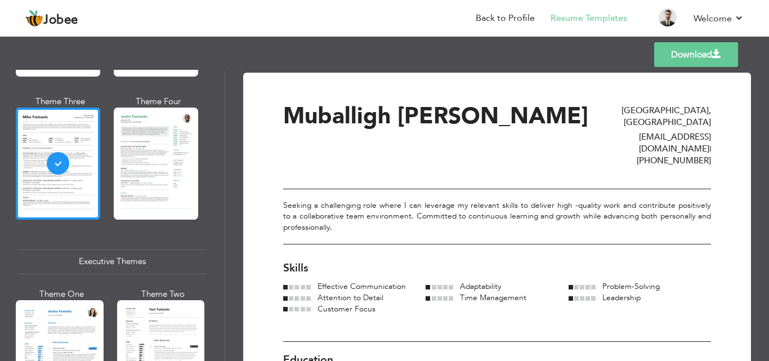
click at [204, 190] on div "Professional Themes Theme One Theme Two Theme Three Theme Six" at bounding box center [112, 215] width 225 height 291
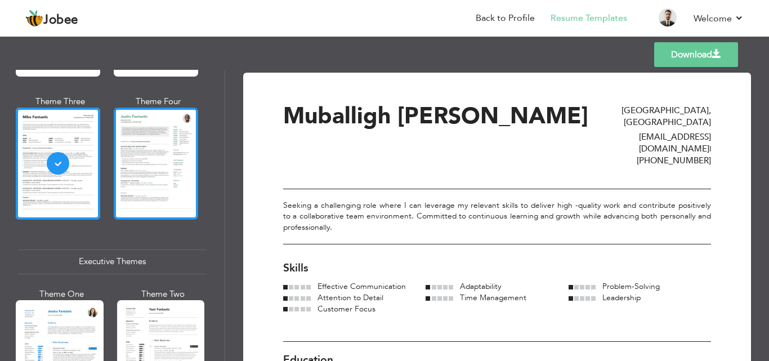
click at [195, 186] on div at bounding box center [156, 164] width 84 height 112
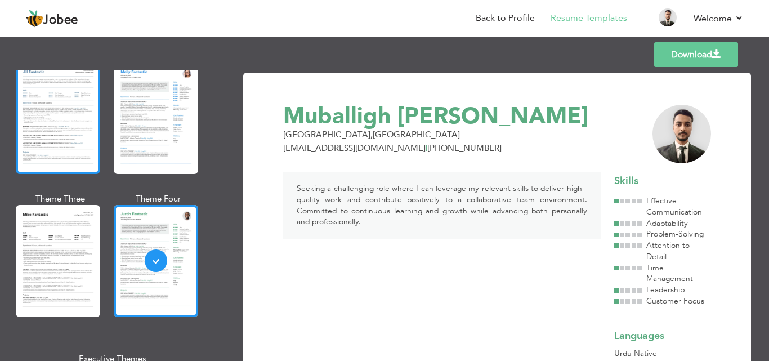
scroll to position [451, 0]
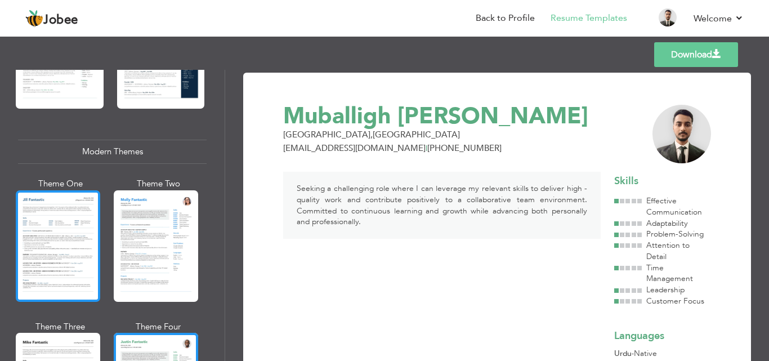
click at [63, 217] on div at bounding box center [58, 246] width 84 height 112
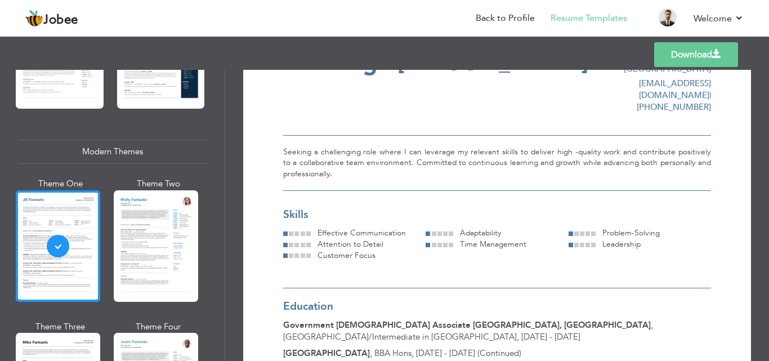
scroll to position [0, 0]
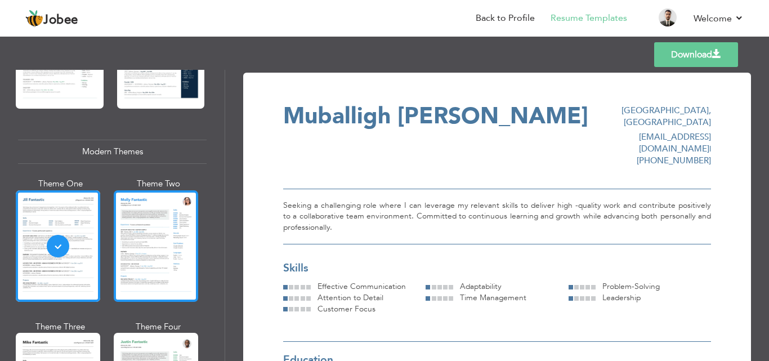
click at [121, 247] on div at bounding box center [156, 246] width 84 height 112
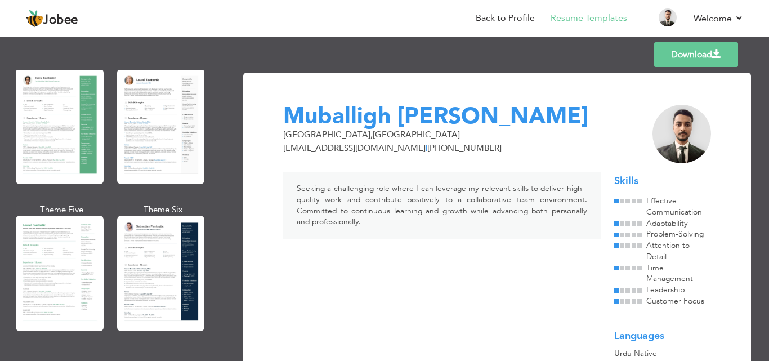
scroll to position [338, 0]
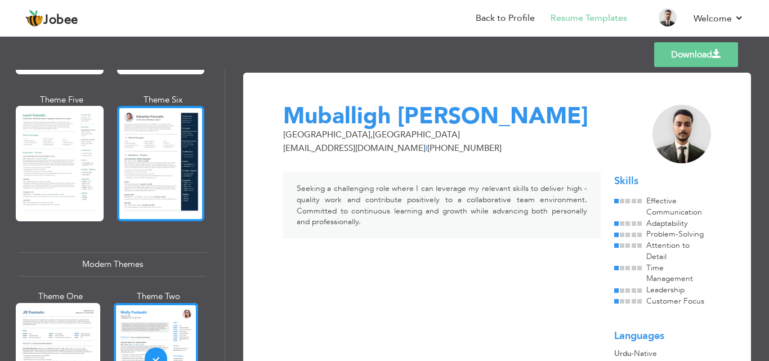
click at [143, 194] on div at bounding box center [161, 163] width 88 height 115
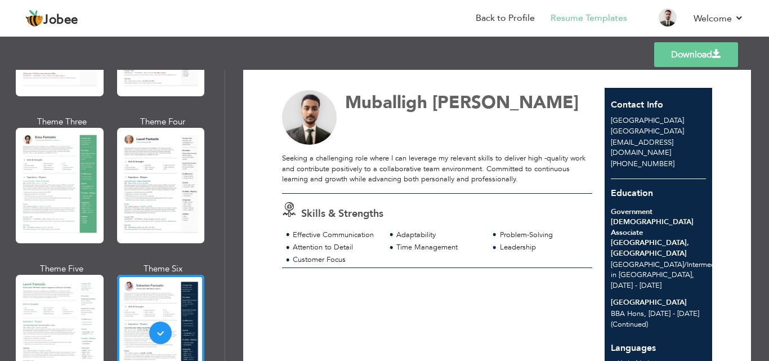
scroll to position [0, 0]
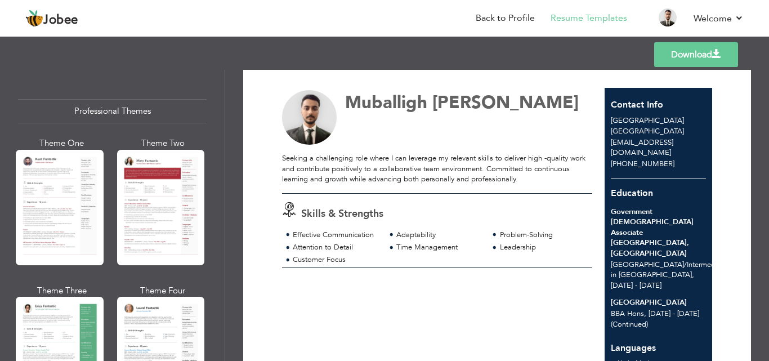
click at [159, 90] on div "Professional Themes Theme One Theme Two Theme Three Theme Four" at bounding box center [112, 333] width 189 height 491
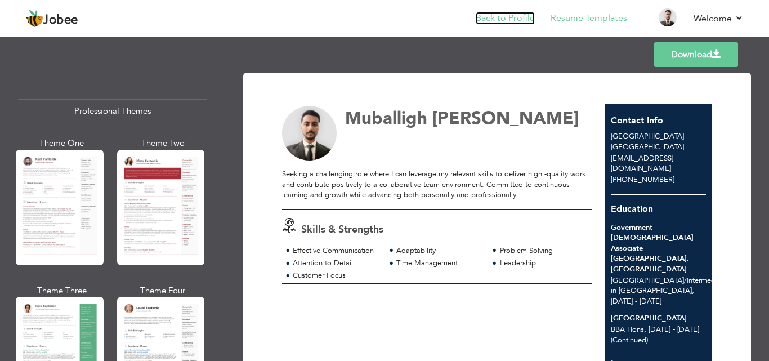
click at [511, 17] on link "Back to Profile" at bounding box center [505, 18] width 59 height 13
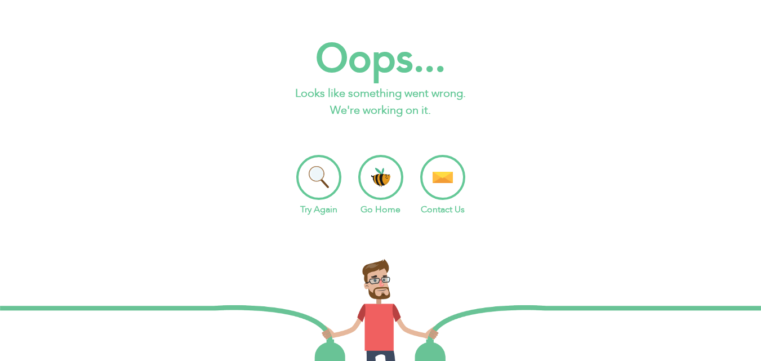
click at [385, 177] on li "Go Home" at bounding box center [380, 185] width 45 height 61
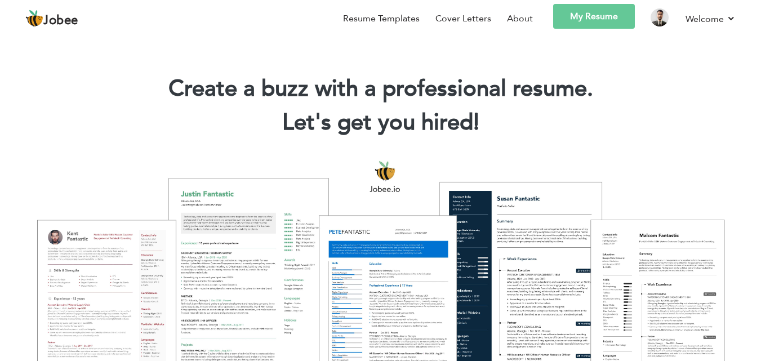
click at [600, 26] on link "My Resume" at bounding box center [594, 16] width 82 height 25
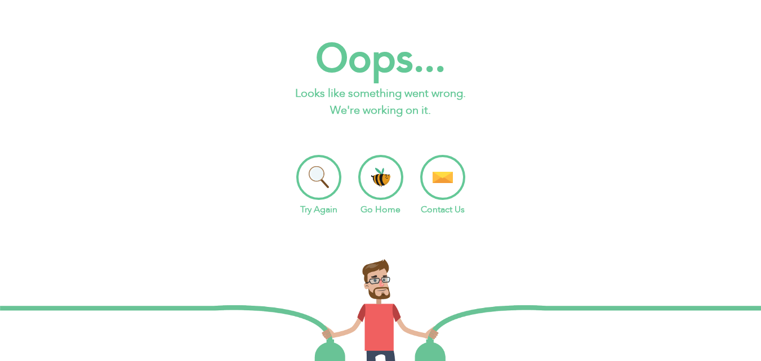
click at [319, 183] on li "Try Again" at bounding box center [318, 185] width 45 height 61
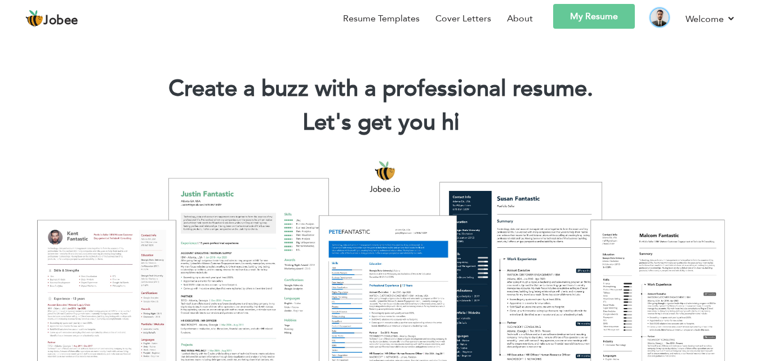
click at [660, 17] on img at bounding box center [660, 17] width 18 height 18
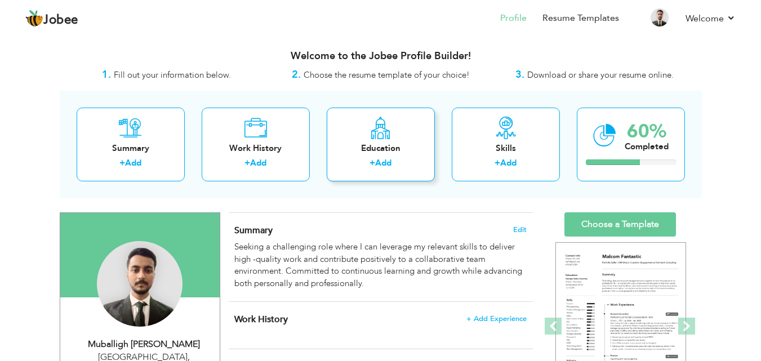
click at [388, 150] on div "Education" at bounding box center [381, 149] width 90 height 12
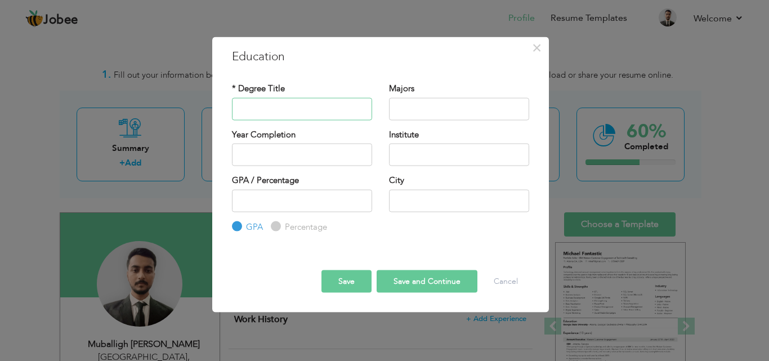
click at [262, 115] on input "text" at bounding box center [302, 108] width 140 height 23
click at [542, 50] on span "×" at bounding box center [537, 47] width 10 height 20
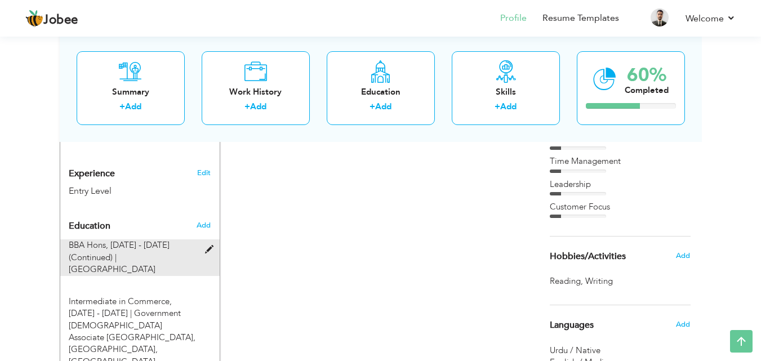
scroll to position [394, 0]
drag, startPoint x: 184, startPoint y: 297, endPoint x: 170, endPoint y: 233, distance: 65.6
click at [170, 233] on div "Education Add BBA Hons, 2025 - 2027 (Continued) | Government Graduate College o…" at bounding box center [140, 290] width 143 height 153
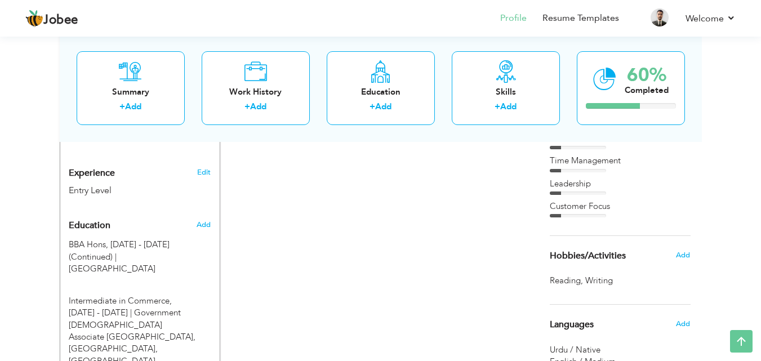
click at [117, 214] on div "Education" at bounding box center [126, 225] width 133 height 23
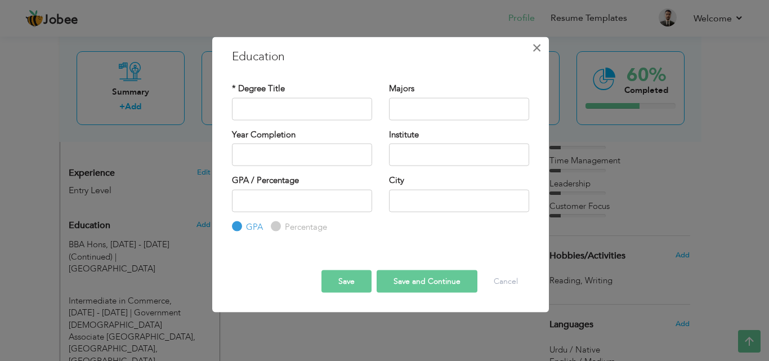
click at [533, 54] on span "×" at bounding box center [537, 47] width 10 height 20
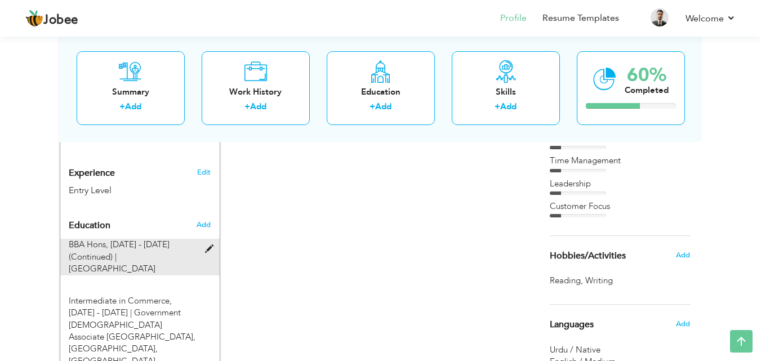
click at [194, 239] on div "BBA Hons, 2025 - 2027 (Continued) | Government Graduate College of Science, Wah…" at bounding box center [133, 257] width 146 height 36
type input "BBA Hons, [DATE] - [DATE] (Continued)"
type input "[GEOGRAPHIC_DATA]"
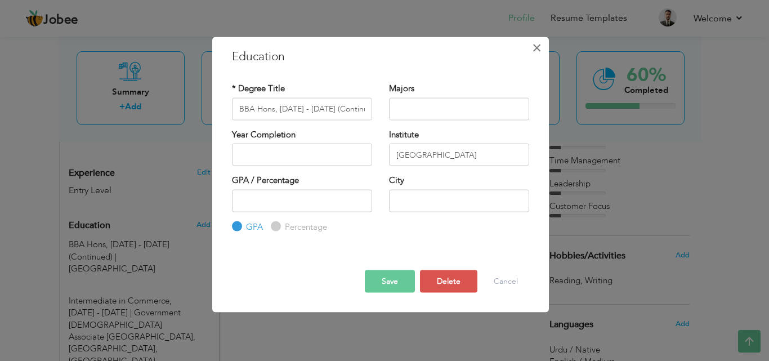
click at [538, 49] on span "×" at bounding box center [537, 47] width 10 height 20
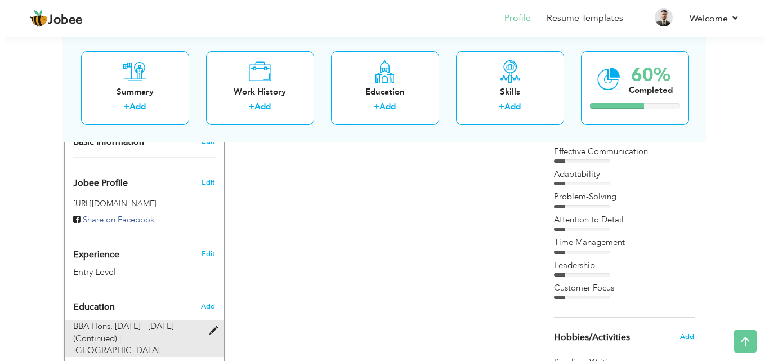
scroll to position [338, 0]
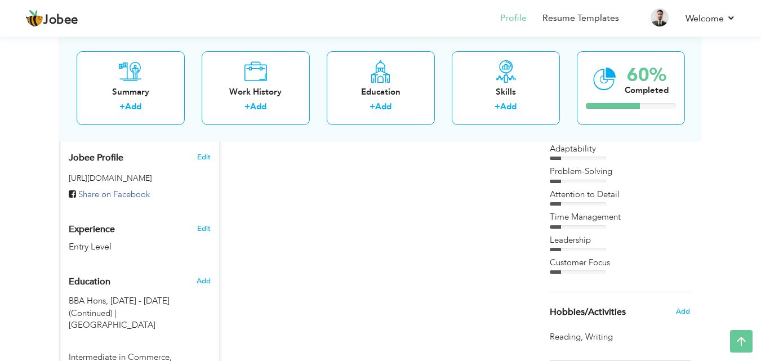
click at [194, 270] on div "Add" at bounding box center [206, 280] width 26 height 21
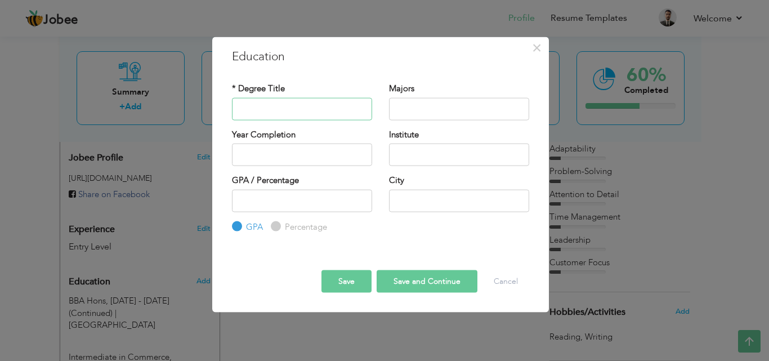
click at [304, 112] on input "text" at bounding box center [302, 108] width 140 height 23
paste input "Government High School, Tajpura Scheme, Lahore"
type input "Government High School, Tajpura Scheme,"
click at [430, 210] on input "text" at bounding box center [459, 200] width 140 height 23
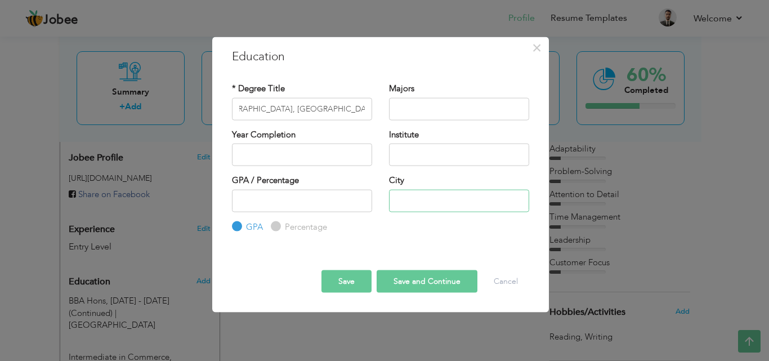
scroll to position [0, 0]
type input "[GEOGRAPHIC_DATA]"
click at [345, 103] on input "Government High School, Tajpura Scheme," at bounding box center [302, 108] width 140 height 23
click at [363, 114] on input "Government High School, Tajpura Scheme, 20" at bounding box center [302, 108] width 140 height 23
click at [286, 113] on input "Government High School, Tajpura Scheme, 2020 - 2022" at bounding box center [302, 108] width 140 height 23
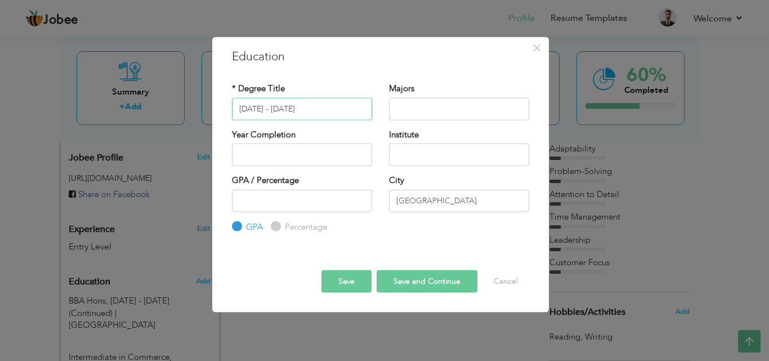
type input "2020 - 2022"
click at [485, 150] on input "text" at bounding box center [459, 155] width 140 height 23
paste input "Government High School, Tajpura Scheme,"
type input "[GEOGRAPHIC_DATA], [GEOGRAPHIC_DATA]"
click at [290, 106] on input "2020 - 2022" at bounding box center [302, 108] width 140 height 23
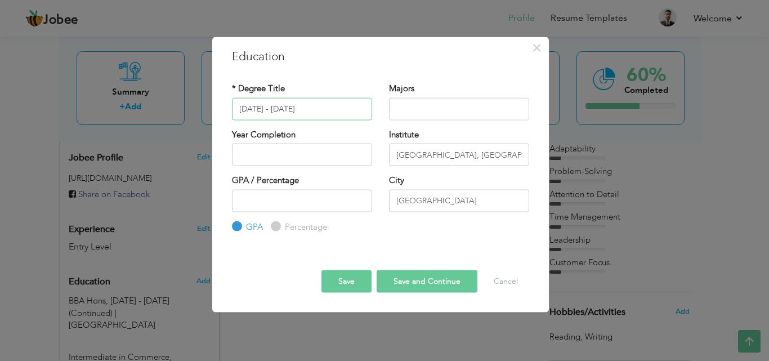
click at [235, 105] on input "2020 - 2022" at bounding box center [302, 108] width 140 height 23
paste input "Matriculation in Computer Science"
click at [352, 279] on button "Save" at bounding box center [347, 281] width 50 height 23
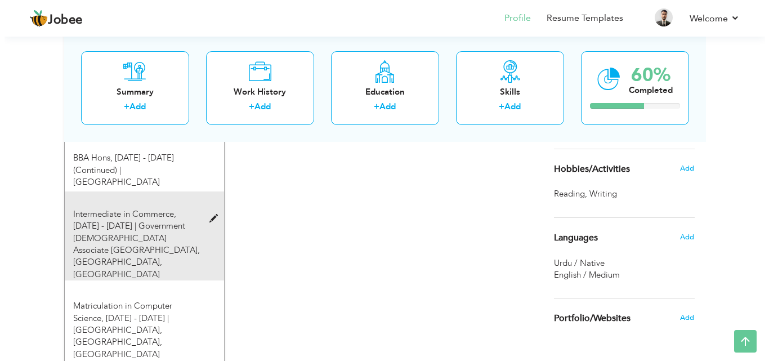
scroll to position [507, 0]
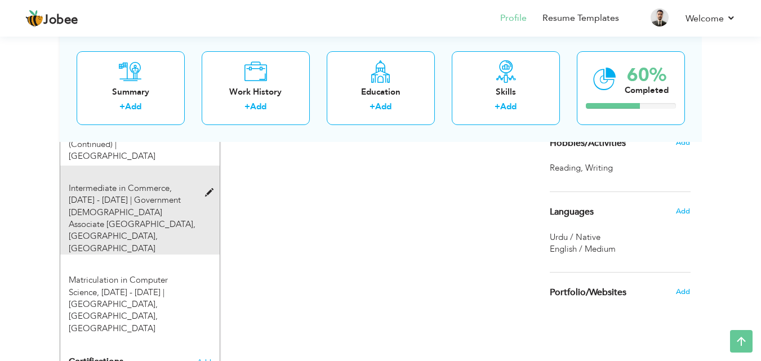
click at [202, 196] on div "Intermediate in Commerce, 2022 - 2024 | Government Islamia Associate Degree Col…" at bounding box center [133, 219] width 146 height 73
type input "Intermediate in [GEOGRAPHIC_DATA], [DATE] - [DATE]"
type input "Government [DEMOGRAPHIC_DATA] Associate [GEOGRAPHIC_DATA], [GEOGRAPHIC_DATA]"
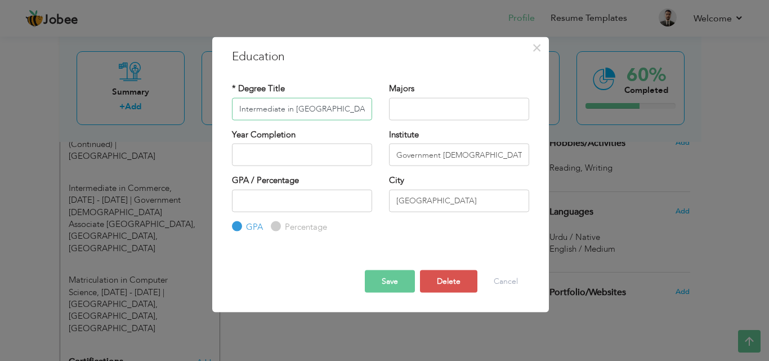
scroll to position [0, 12]
click at [277, 114] on input "Intermediate in [GEOGRAPHIC_DATA], [DATE] - [DATE]" at bounding box center [302, 108] width 140 height 23
click at [436, 154] on input "Government [DEMOGRAPHIC_DATA] Associate [GEOGRAPHIC_DATA], [GEOGRAPHIC_DATA]" at bounding box center [459, 155] width 140 height 23
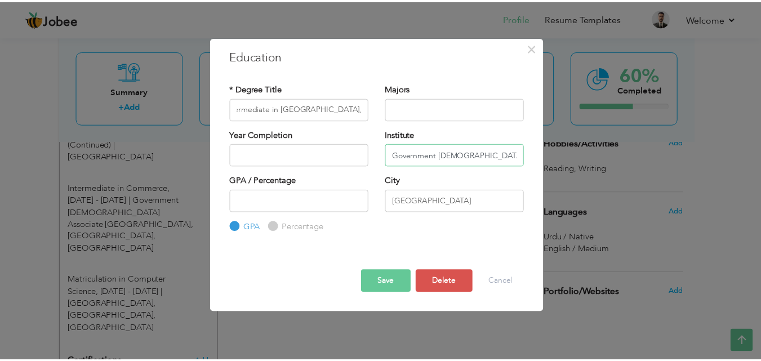
scroll to position [0, 0]
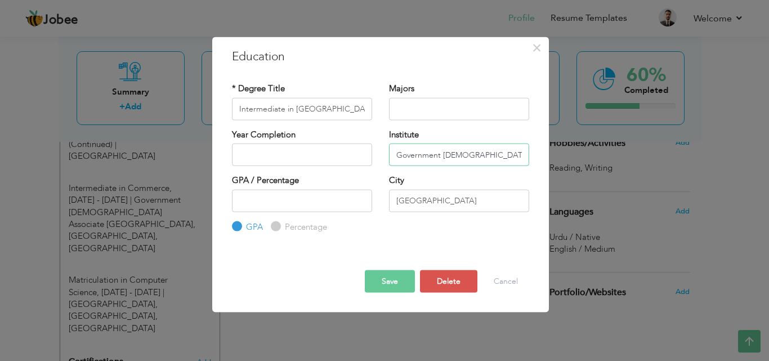
click at [436, 154] on input "Government [DEMOGRAPHIC_DATA] Associate [GEOGRAPHIC_DATA], [GEOGRAPHIC_DATA]" at bounding box center [459, 155] width 140 height 23
click at [412, 199] on input "[GEOGRAPHIC_DATA]" at bounding box center [459, 200] width 140 height 23
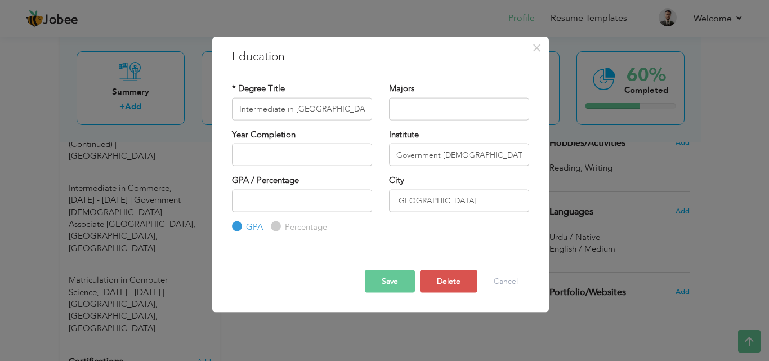
click at [412, 281] on button "Save" at bounding box center [390, 281] width 50 height 23
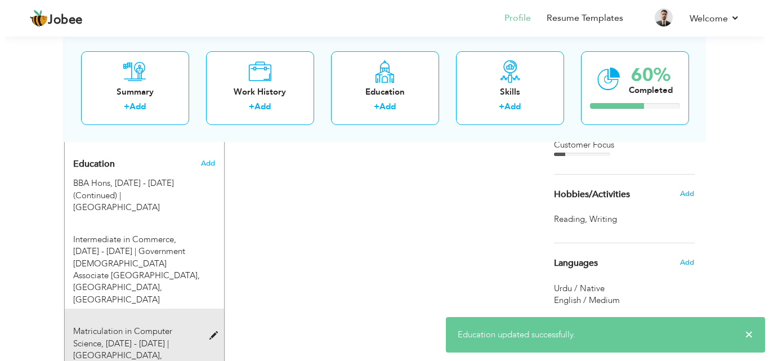
scroll to position [394, 0]
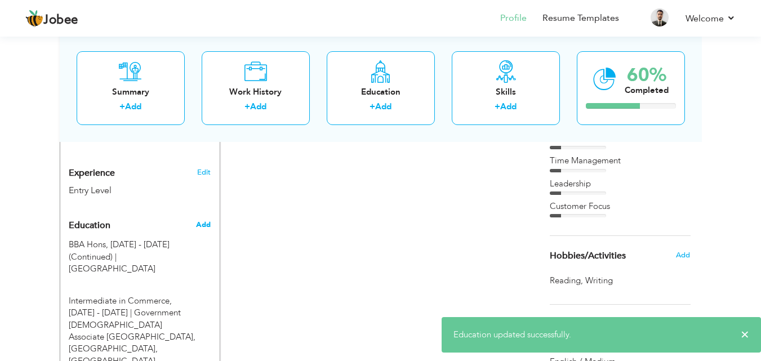
click at [206, 220] on span "Add" at bounding box center [203, 225] width 15 height 10
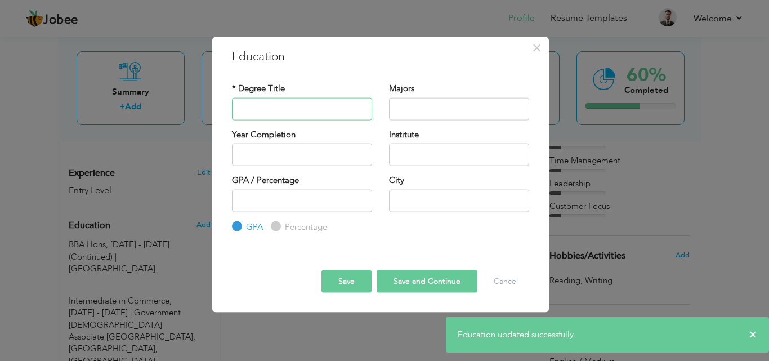
click at [281, 114] on input "text" at bounding box center [302, 108] width 140 height 23
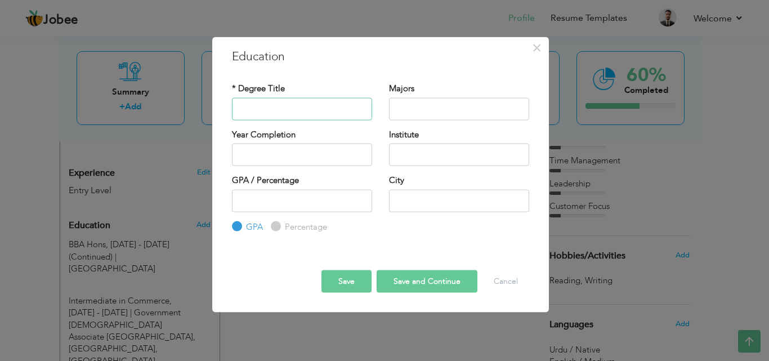
paste input "Intermediate in Commerce"
type input "Intermediate in Commerce"
click at [416, 155] on input "text" at bounding box center [459, 155] width 140 height 23
paste input "Government High School, Tajpura Scheme, Lahore"
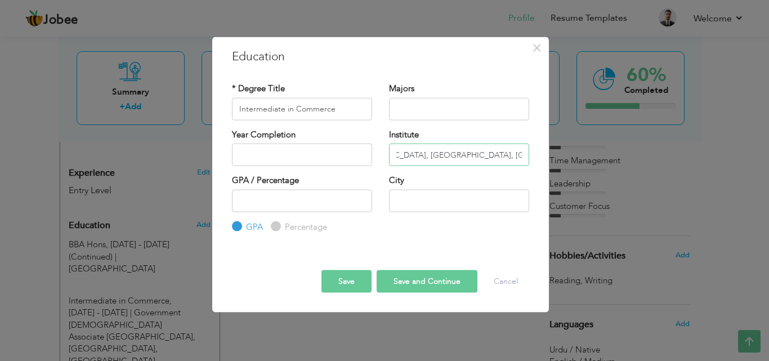
click at [451, 159] on input "Government High School, Tajpura Scheme, Lahore" at bounding box center [459, 155] width 140 height 23
paste input "Islamia Associate Degree College, Ghaziabad"
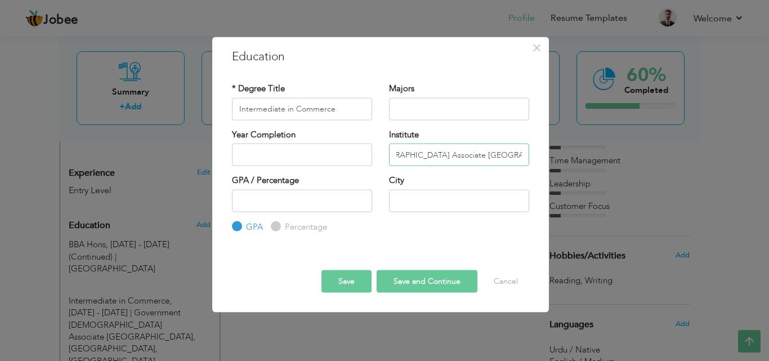
type input "Government [DEMOGRAPHIC_DATA] Associate [GEOGRAPHIC_DATA], [GEOGRAPHIC_DATA]"
click at [478, 194] on input "text" at bounding box center [459, 200] width 140 height 23
type input "[GEOGRAPHIC_DATA]"
click at [361, 118] on input "Intermediate in Commerce" at bounding box center [302, 108] width 140 height 23
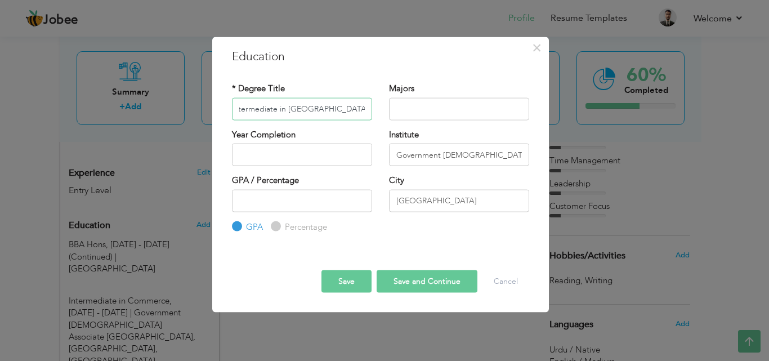
scroll to position [0, 12]
type input "Intermediate in [GEOGRAPHIC_DATA], [DATE] - [DATE]"
click at [417, 153] on input "Government [DEMOGRAPHIC_DATA] Associate [GEOGRAPHIC_DATA], [GEOGRAPHIC_DATA]" at bounding box center [459, 155] width 140 height 23
click at [421, 205] on input "[GEOGRAPHIC_DATA]" at bounding box center [459, 200] width 140 height 23
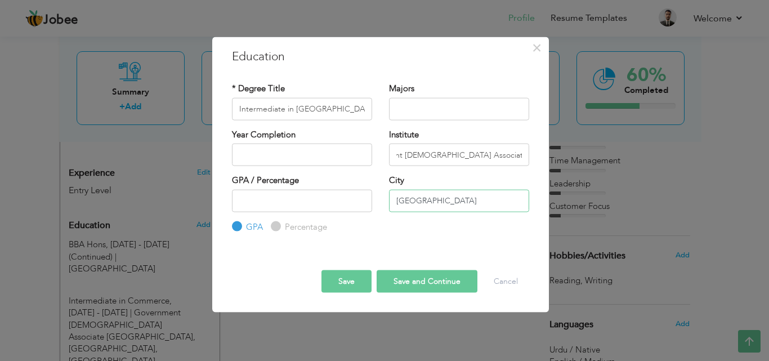
scroll to position [0, 0]
click at [518, 164] on input "Government Islamia Associate Degree College" at bounding box center [459, 155] width 140 height 23
type input "Government [DEMOGRAPHIC_DATA] Associate [GEOGRAPHIC_DATA], [GEOGRAPHIC_DATA]"
click at [363, 277] on button "Save" at bounding box center [347, 281] width 50 height 23
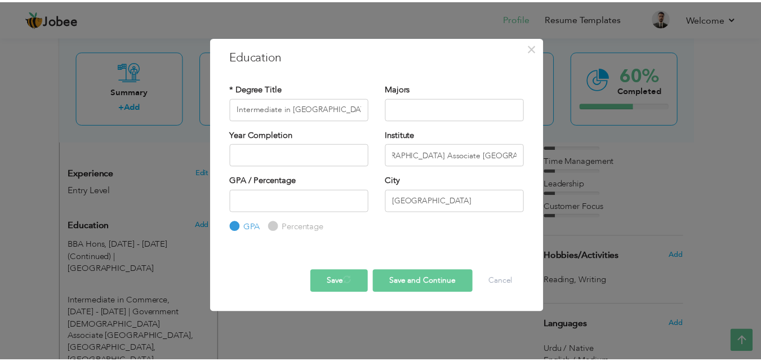
scroll to position [0, 0]
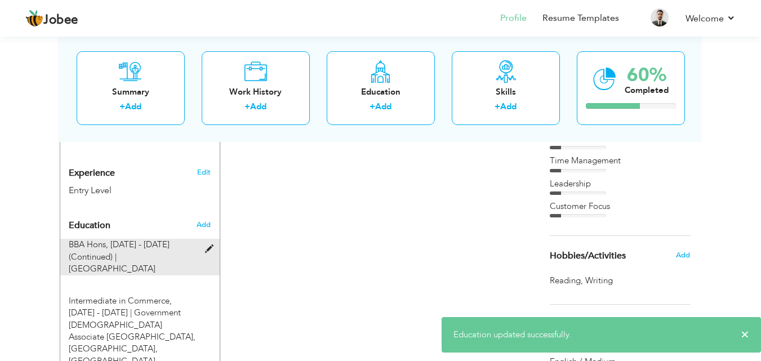
click at [208, 245] on span at bounding box center [212, 249] width 14 height 8
type input "BBA Hons, [DATE] - [DATE] (Continued)"
type input "[GEOGRAPHIC_DATA]"
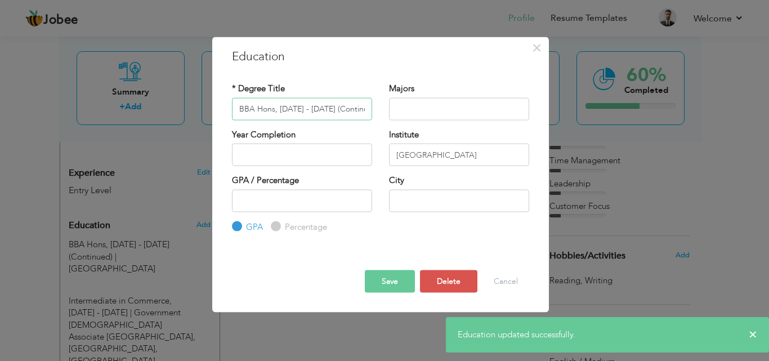
click at [315, 112] on input "BBA Hons, [DATE] - [DATE] (Continued)" at bounding box center [302, 108] width 140 height 23
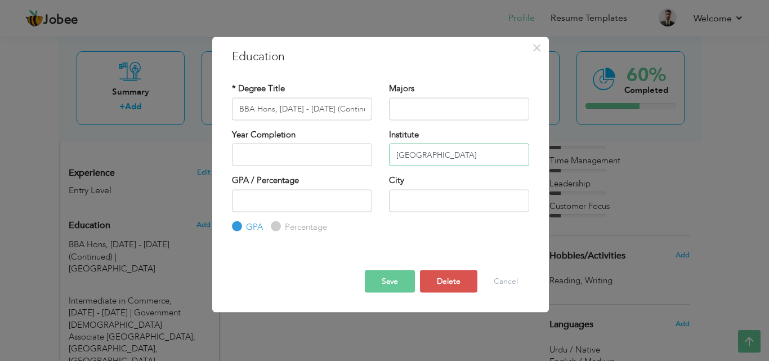
click at [419, 157] on input "[GEOGRAPHIC_DATA]" at bounding box center [459, 155] width 140 height 23
click at [400, 273] on button "Save" at bounding box center [390, 281] width 50 height 23
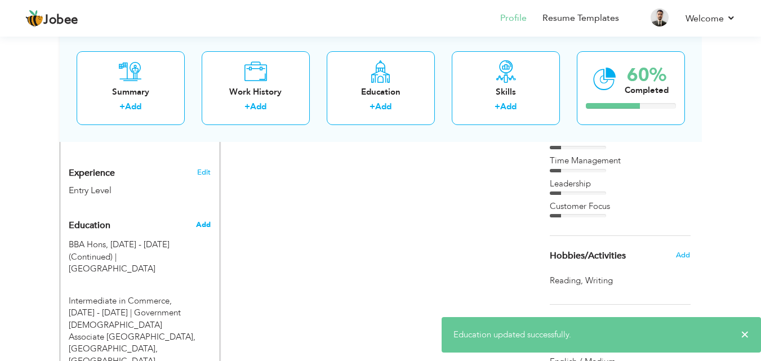
click at [203, 220] on span "Add" at bounding box center [203, 225] width 15 height 10
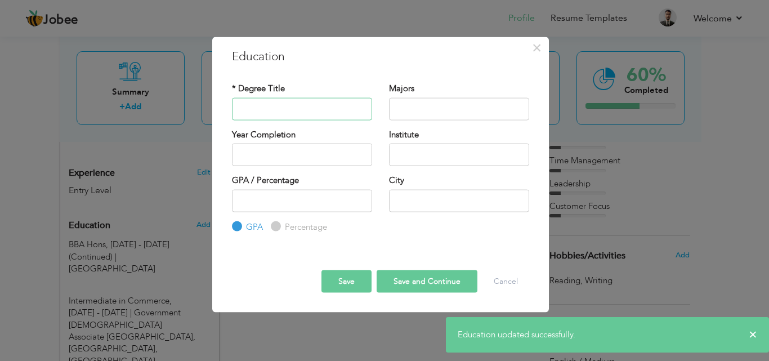
click at [290, 105] on input "text" at bounding box center [302, 108] width 140 height 23
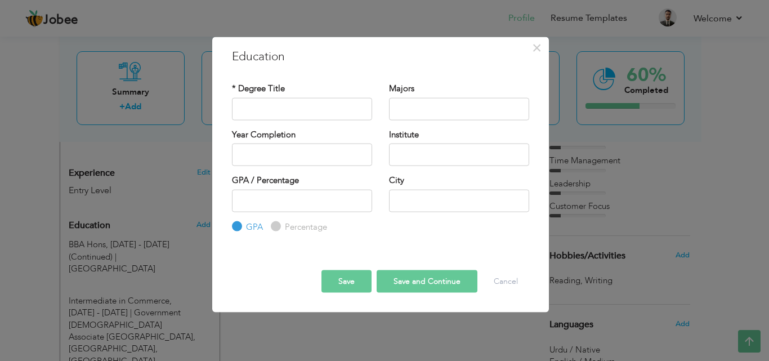
click at [158, 161] on div "× Education * Degree Title Majors Year Completion Institute GPA" at bounding box center [384, 180] width 769 height 361
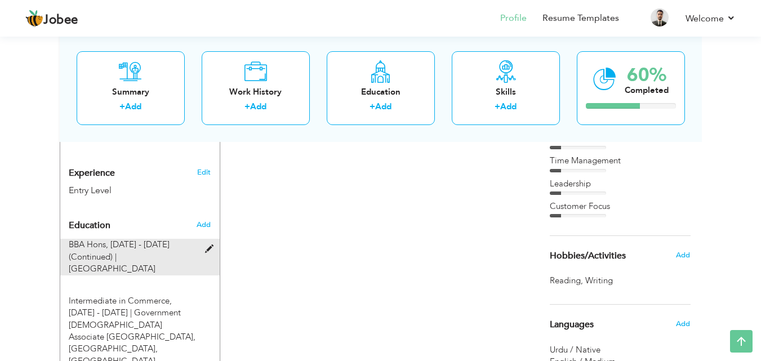
click at [207, 246] on div "BBA Hons, 2025 - 2027 (Continued) | Government Graduate College of Science, Wah…" at bounding box center [139, 257] width 159 height 36
type input "BBA Hons, [DATE] - [DATE] (Continued)"
type input "[GEOGRAPHIC_DATA]"
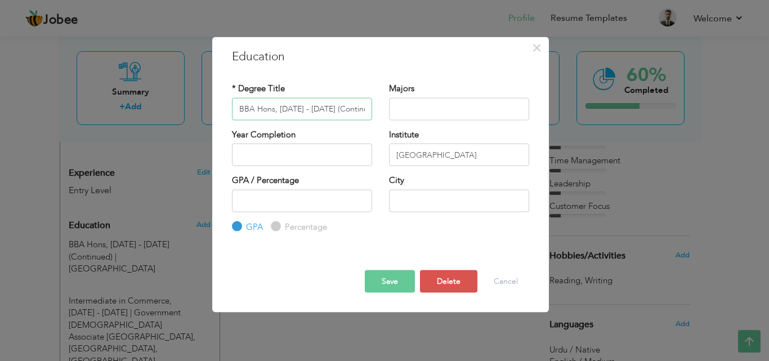
click at [306, 105] on input "BBA Hons, [DATE] - [DATE] (Continued)" at bounding box center [302, 108] width 140 height 23
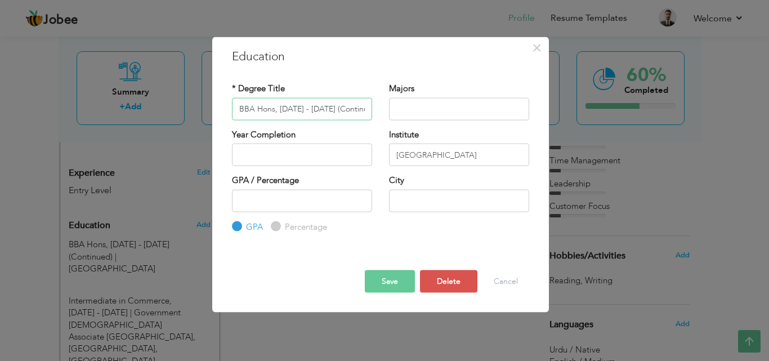
click at [306, 105] on input "BBA Hons, [DATE] - [DATE] (Continued)" at bounding box center [302, 108] width 140 height 23
click at [435, 158] on input "[GEOGRAPHIC_DATA]" at bounding box center [459, 155] width 140 height 23
click at [399, 290] on button "Save" at bounding box center [390, 281] width 50 height 23
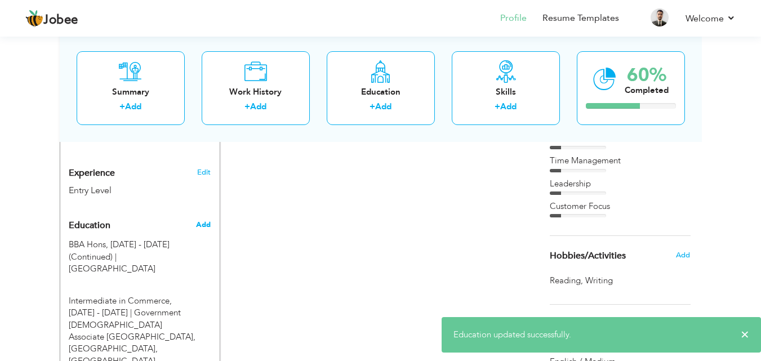
click at [206, 220] on span "Add" at bounding box center [203, 225] width 15 height 10
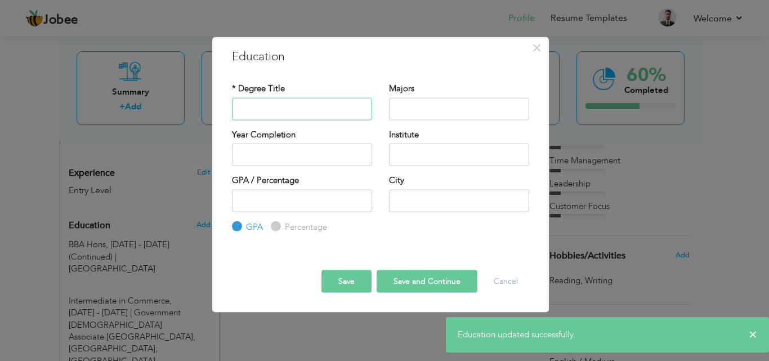
click at [327, 119] on input "text" at bounding box center [302, 108] width 140 height 23
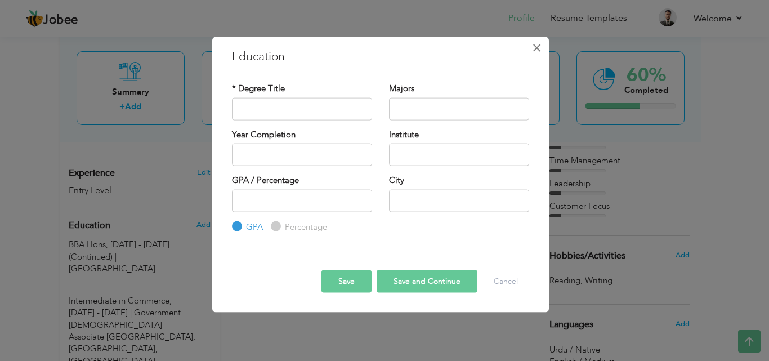
click at [539, 47] on span "×" at bounding box center [537, 47] width 10 height 20
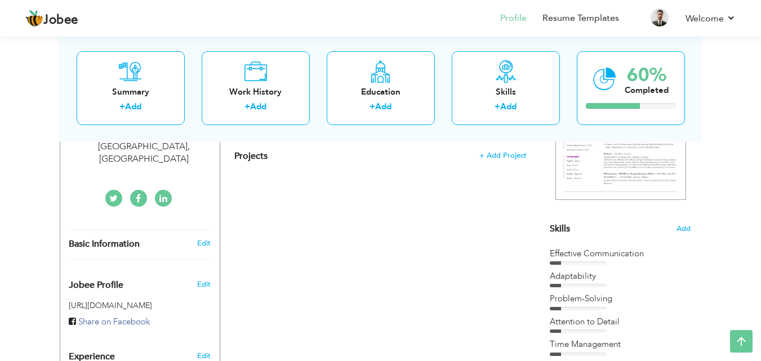
scroll to position [394, 0]
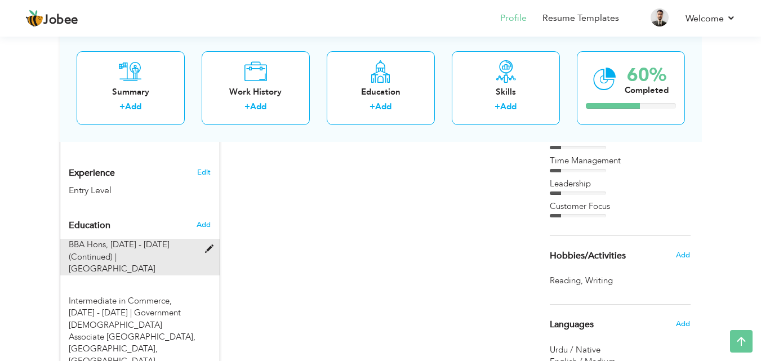
click at [208, 245] on span at bounding box center [212, 249] width 14 height 8
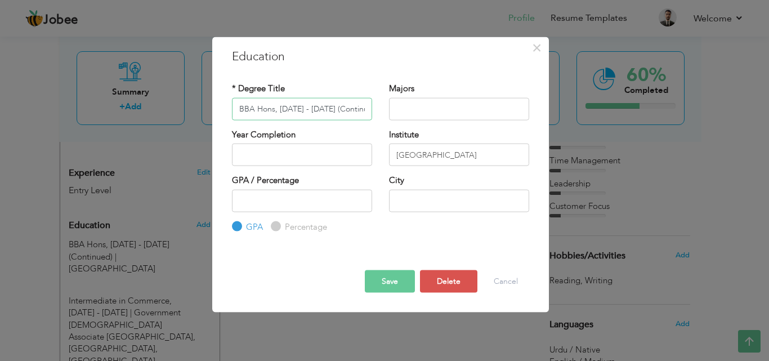
click at [275, 105] on input "BBA Hons, [DATE] - [DATE] (Continued)" at bounding box center [302, 108] width 140 height 23
click at [533, 53] on span "×" at bounding box center [537, 47] width 10 height 20
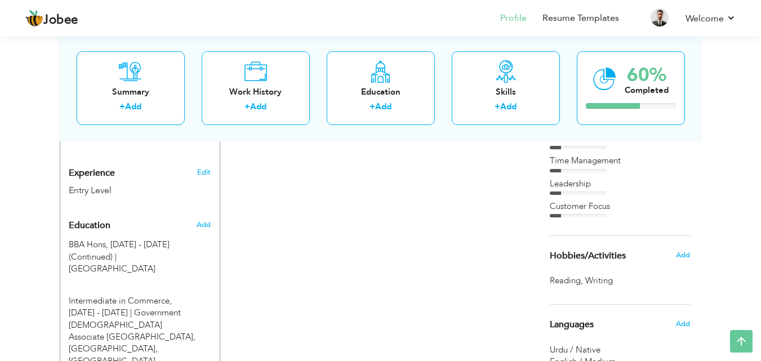
click at [211, 167] on h3 "Edit" at bounding box center [204, 172] width 14 height 10
type input "Muballigh"
type input "[PERSON_NAME]"
type input "[PHONE_NUMBER]"
select select "number:166"
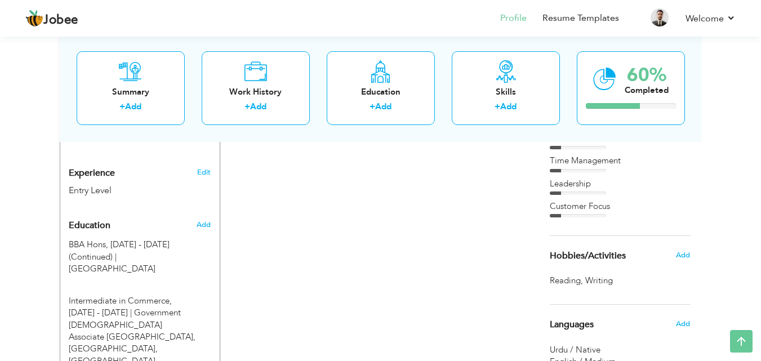
type input "[GEOGRAPHIC_DATA]"
select select "number:1"
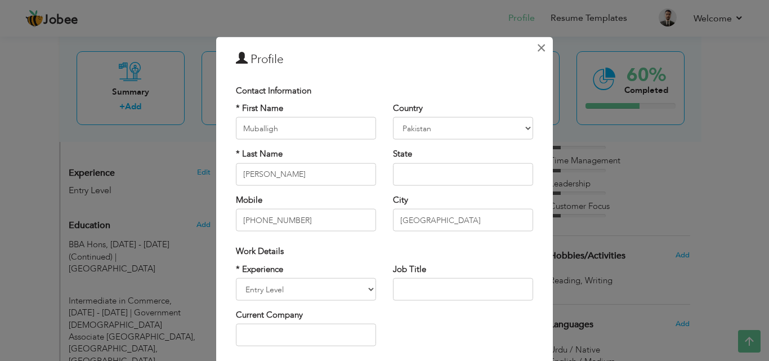
click at [537, 50] on span "×" at bounding box center [542, 47] width 10 height 20
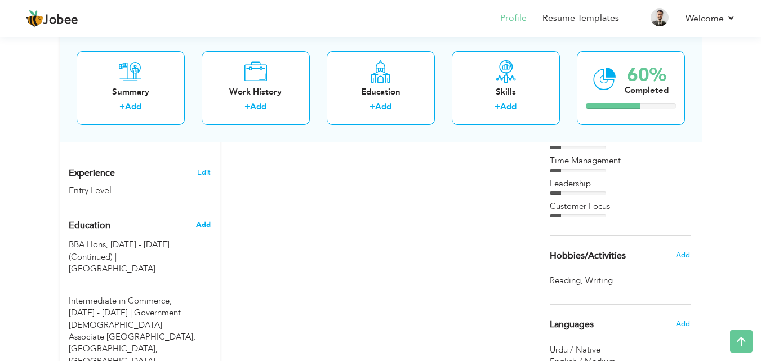
click at [204, 220] on span "Add" at bounding box center [203, 225] width 15 height 10
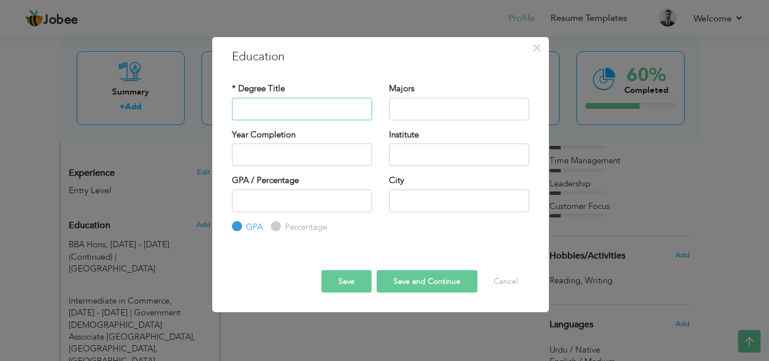
click at [299, 105] on input "text" at bounding box center [302, 108] width 140 height 23
paste input "BBA Hons, [DATE] - [DATE] (Continued)"
type input "BBA Hons, [DATE] - [DATE] (Continued)"
click at [349, 276] on button "Save" at bounding box center [347, 281] width 50 height 23
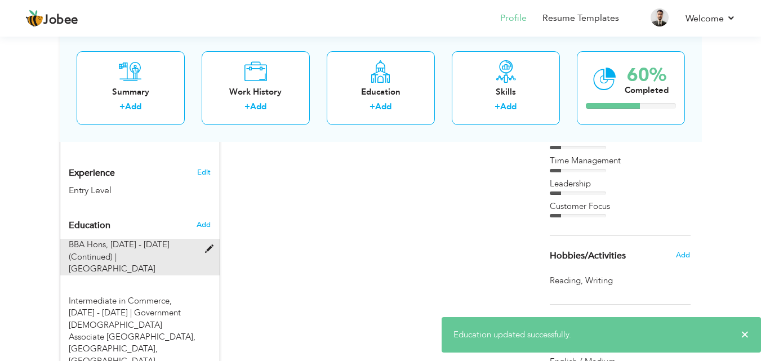
click at [203, 239] on div "BBA Hons, 2025 - 2027 (Continued) | Government Graduate College of Science, Wah…" at bounding box center [133, 257] width 146 height 36
type input "[GEOGRAPHIC_DATA]"
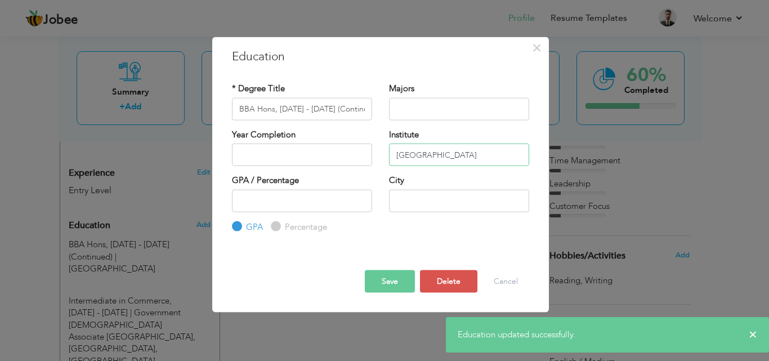
click at [459, 165] on input "[GEOGRAPHIC_DATA]" at bounding box center [459, 155] width 140 height 23
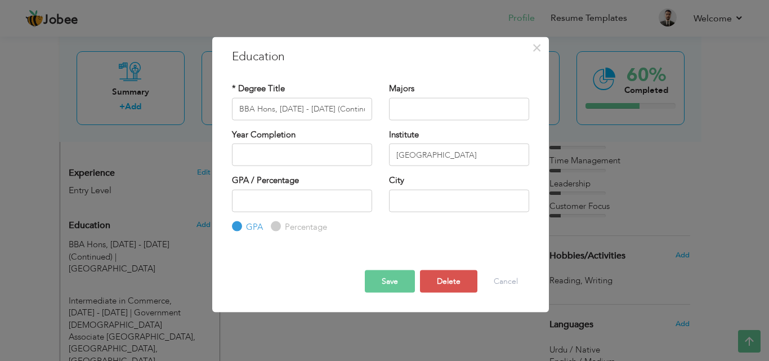
click at [400, 274] on button "Save" at bounding box center [390, 281] width 50 height 23
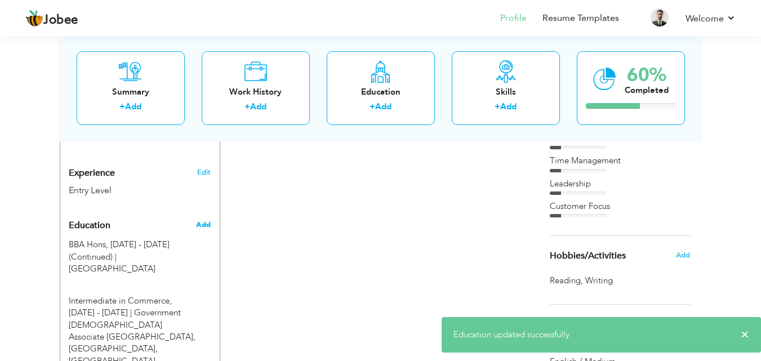
click at [203, 220] on span "Add" at bounding box center [203, 225] width 15 height 10
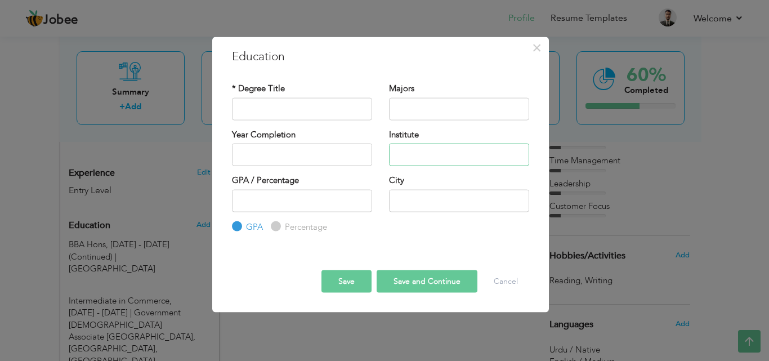
click at [430, 162] on input "text" at bounding box center [459, 155] width 140 height 23
click at [536, 52] on span "×" at bounding box center [537, 47] width 10 height 20
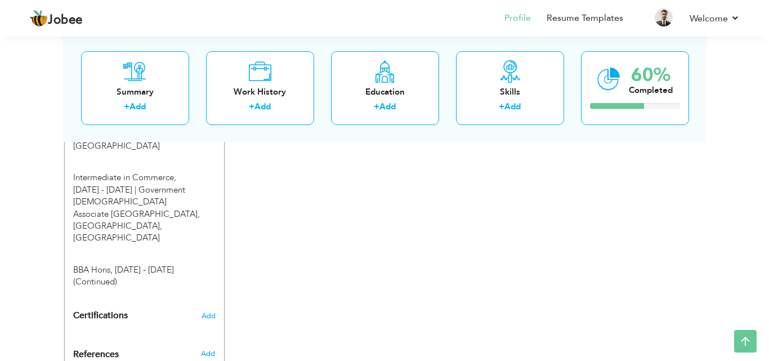
scroll to position [708, 0]
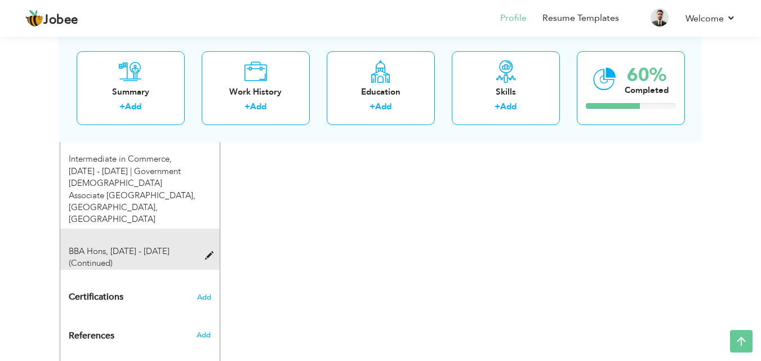
click at [137, 246] on div "BBA Hons, [DATE] - [DATE] (Continued)" at bounding box center [133, 258] width 146 height 24
type input "BBA Hons, [DATE] - [DATE] (Continued)"
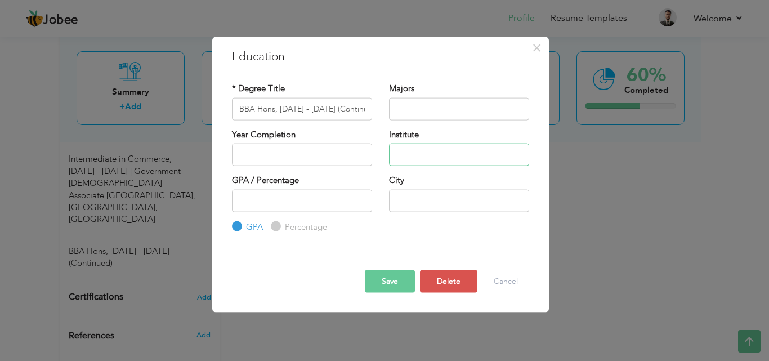
click at [403, 157] on input "text" at bounding box center [459, 155] width 140 height 23
paste input "[GEOGRAPHIC_DATA]"
type input "[GEOGRAPHIC_DATA]"
click at [421, 197] on input "text" at bounding box center [459, 200] width 140 height 23
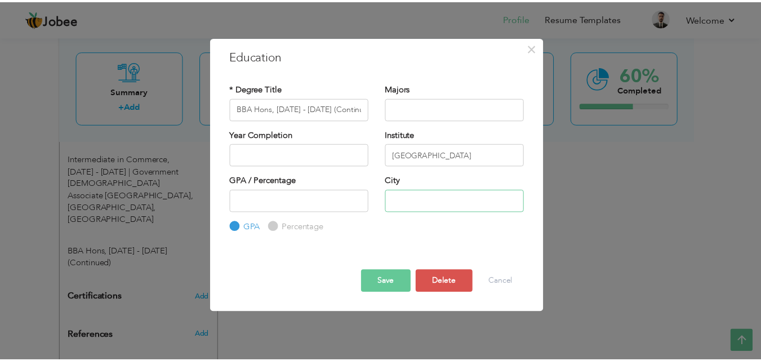
scroll to position [0, 0]
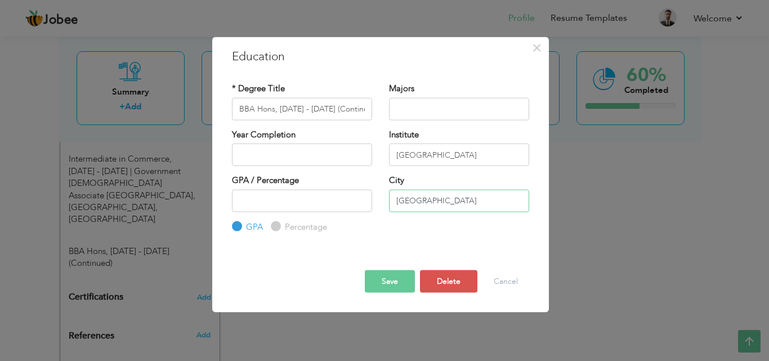
type input "[GEOGRAPHIC_DATA]"
click at [390, 284] on button "Save" at bounding box center [390, 281] width 50 height 23
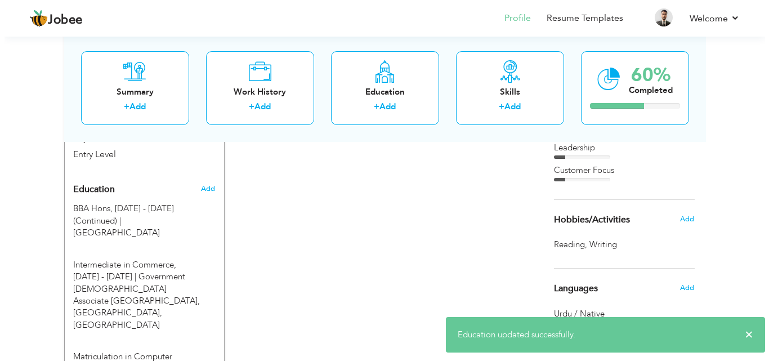
scroll to position [426, 0]
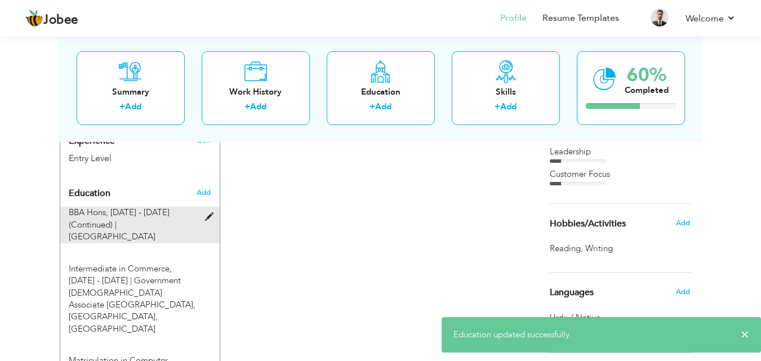
click at [206, 213] on span at bounding box center [212, 217] width 14 height 8
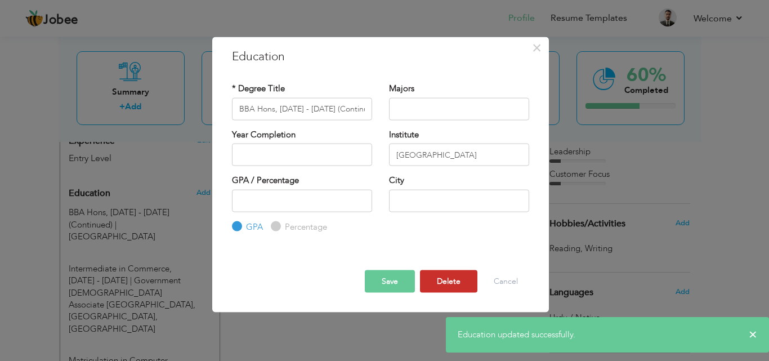
click at [450, 280] on button "Delete" at bounding box center [448, 281] width 57 height 23
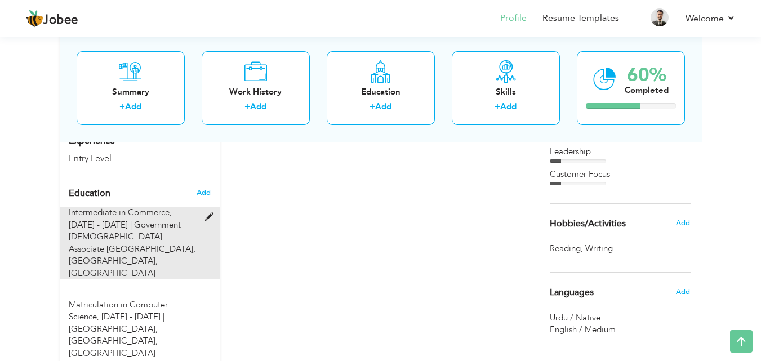
click at [204, 207] on div "Intermediate in Commerce, 2022 - 2024 | Government Islamia Associate Degree Col…" at bounding box center [133, 243] width 146 height 73
type input "Intermediate in [GEOGRAPHIC_DATA], [DATE] - [DATE]"
type input "Government [DEMOGRAPHIC_DATA] Associate [GEOGRAPHIC_DATA], [GEOGRAPHIC_DATA]"
type input "[GEOGRAPHIC_DATA]"
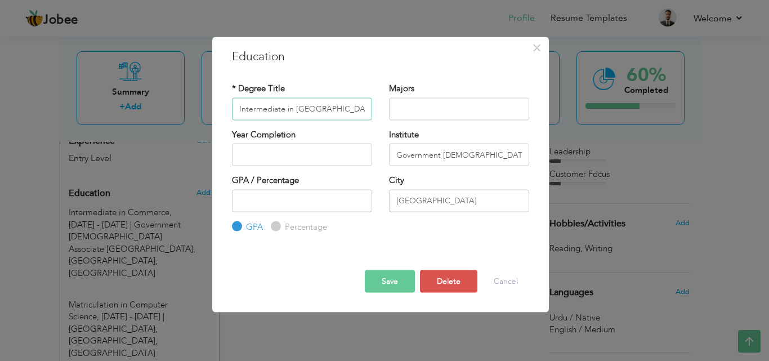
scroll to position [0, 12]
click at [450, 274] on button "Delete" at bounding box center [448, 281] width 57 height 23
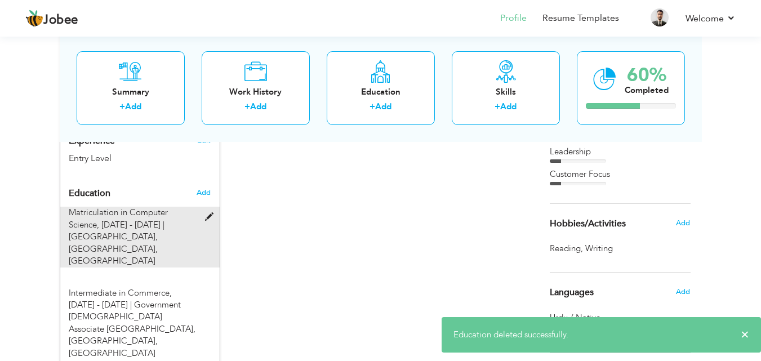
click at [158, 231] on span "Government High School, Tajpura Scheme, Lahore" at bounding box center [113, 248] width 89 height 35
type input "Matriculation in Computer Science, [DATE] - [DATE]"
type input "[GEOGRAPHIC_DATA], [GEOGRAPHIC_DATA]"
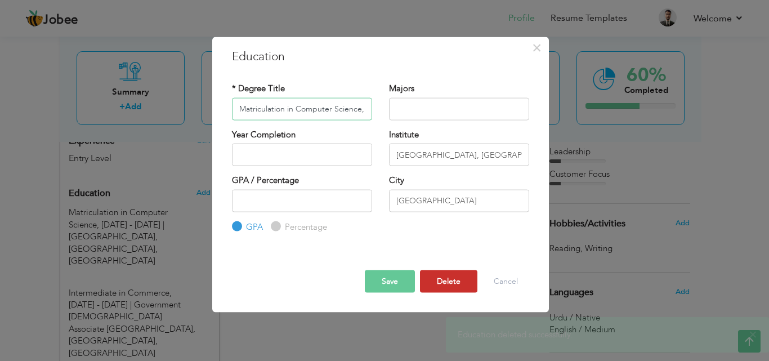
scroll to position [0, 39]
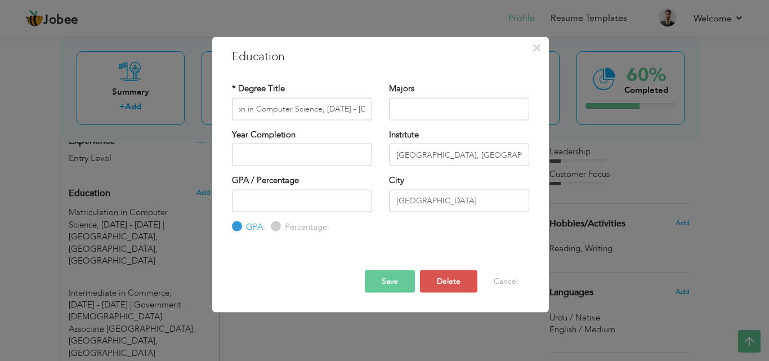
click at [436, 306] on div "× Education * Degree Title Matriculation in Computer Science, 2020 - 2022 Major…" at bounding box center [380, 175] width 337 height 276
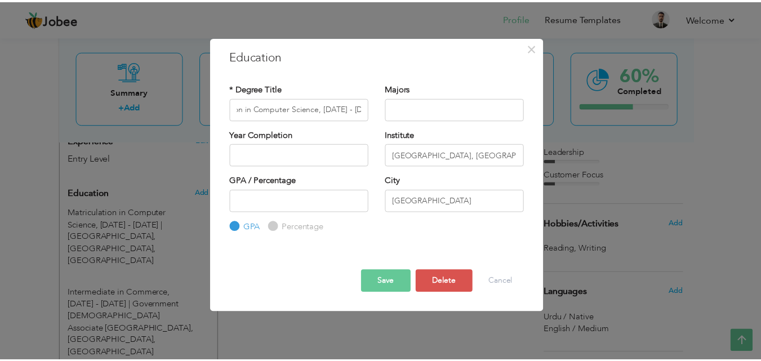
scroll to position [0, 0]
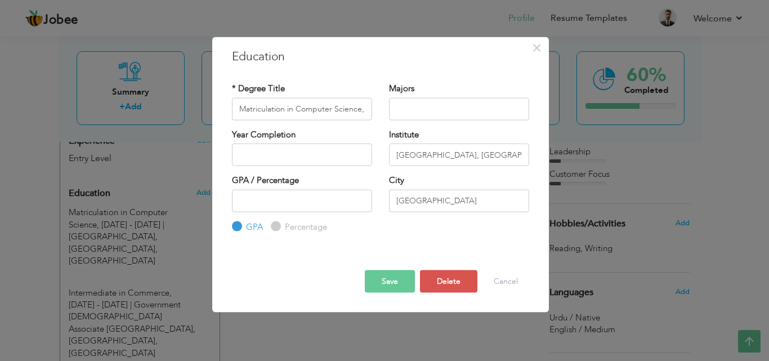
click at [425, 325] on div "× Education * Degree Title Matriculation in Computer Science, 2020 - 2022 Major…" at bounding box center [384, 180] width 769 height 361
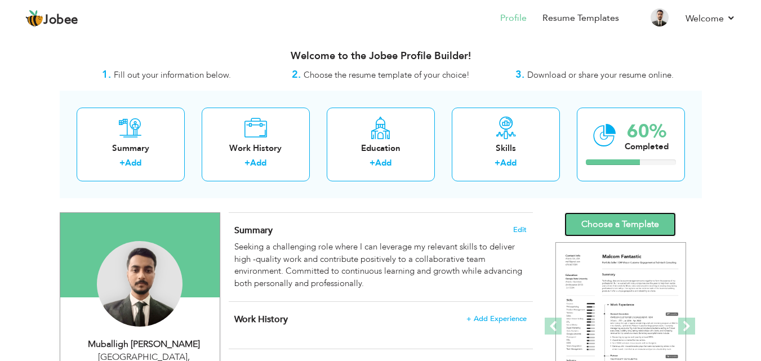
click at [607, 222] on link "Choose a Template" at bounding box center [620, 224] width 112 height 24
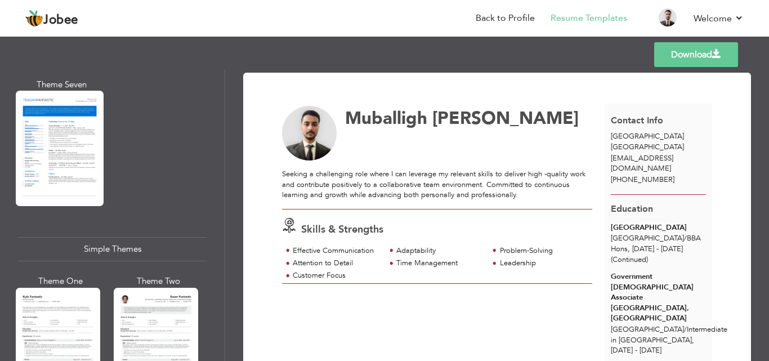
scroll to position [1972, 0]
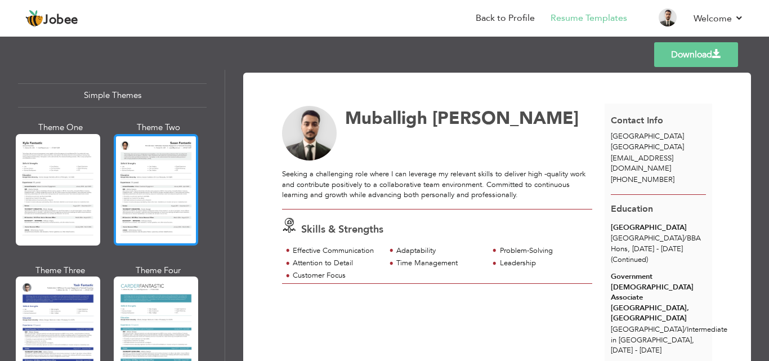
click at [122, 173] on div at bounding box center [156, 190] width 84 height 112
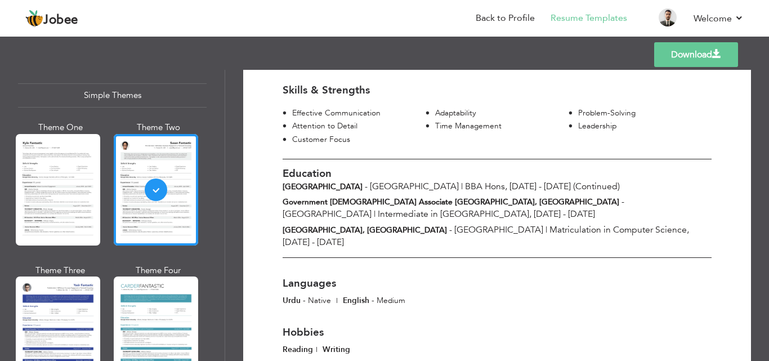
scroll to position [169, 0]
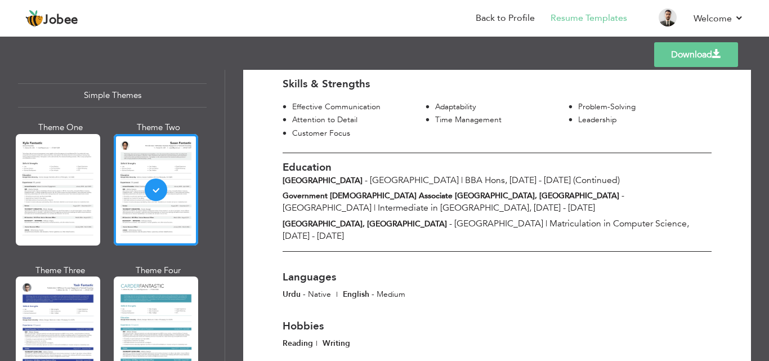
drag, startPoint x: 430, startPoint y: 214, endPoint x: 419, endPoint y: 214, distance: 11.3
click at [419, 217] on div "[GEOGRAPHIC_DATA], [GEOGRAPHIC_DATA] Scheme - [GEOGRAPHIC_DATA] | Matriculation…" at bounding box center [497, 229] width 446 height 25
click at [491, 217] on span "Matriculation in Computer Science, [DATE] - [DATE]" at bounding box center [486, 229] width 407 height 25
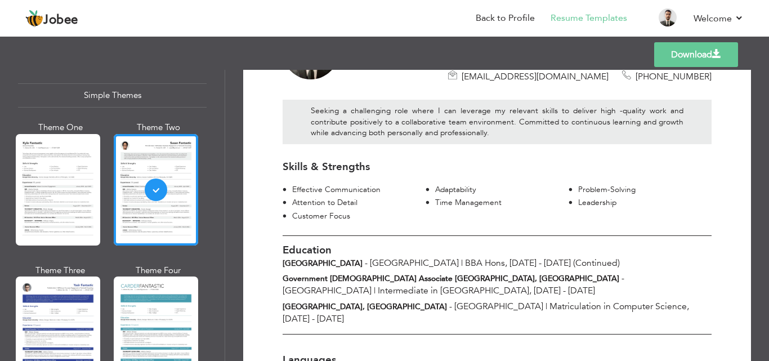
scroll to position [199, 0]
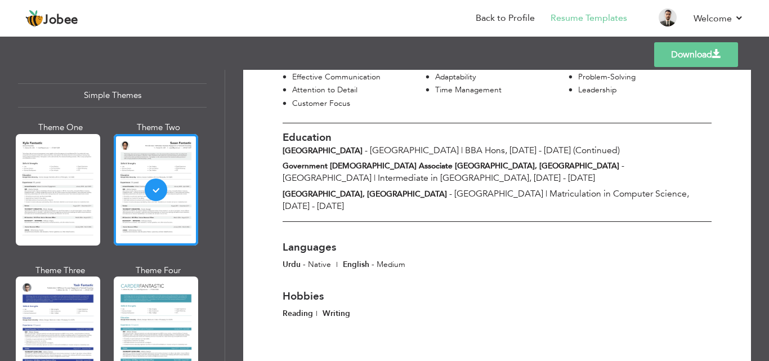
click at [689, 62] on link "Download" at bounding box center [697, 54] width 84 height 25
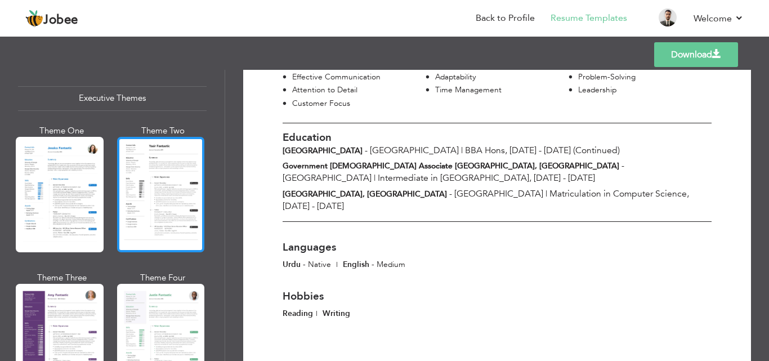
scroll to position [901, 0]
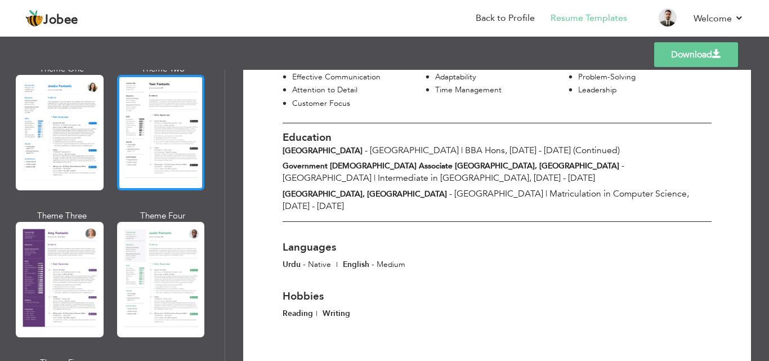
click at [146, 244] on div at bounding box center [161, 279] width 88 height 115
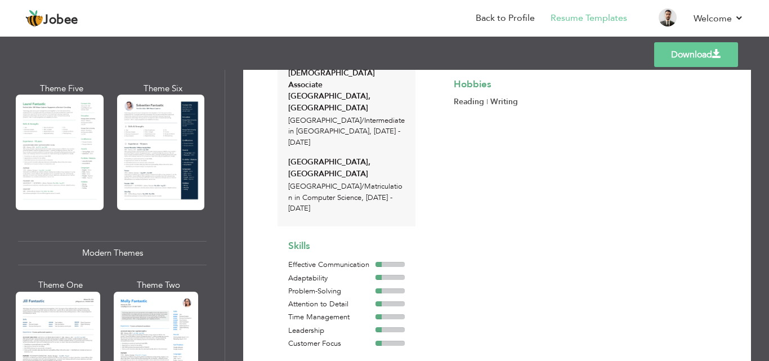
scroll to position [338, 0]
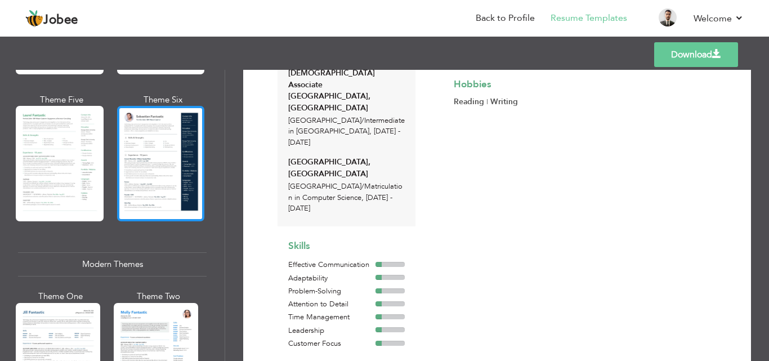
click at [168, 181] on div at bounding box center [161, 163] width 88 height 115
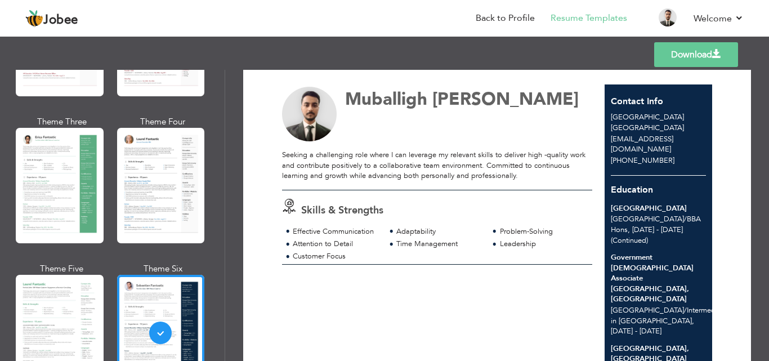
scroll to position [0, 0]
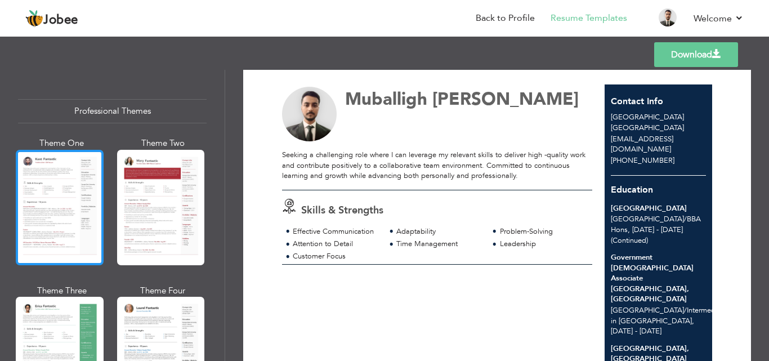
click at [101, 199] on div at bounding box center [60, 207] width 88 height 115
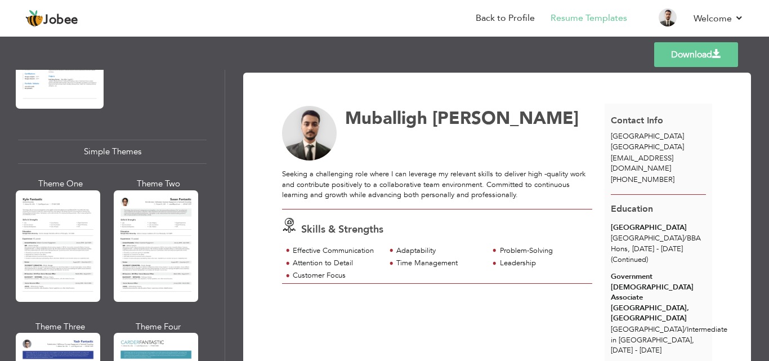
scroll to position [2005, 0]
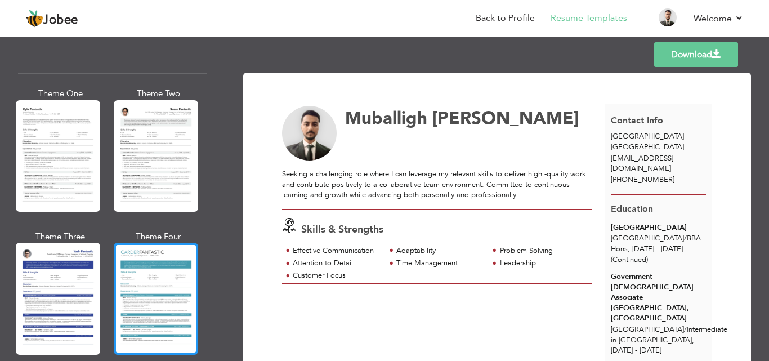
click at [139, 274] on div at bounding box center [156, 299] width 84 height 112
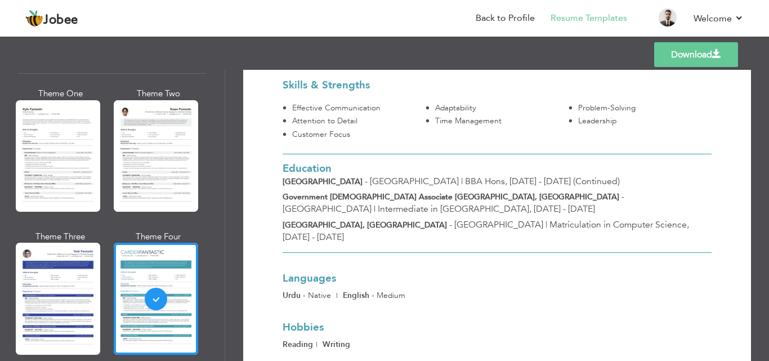
scroll to position [0, 0]
